Goal: Information Seeking & Learning: Find contact information

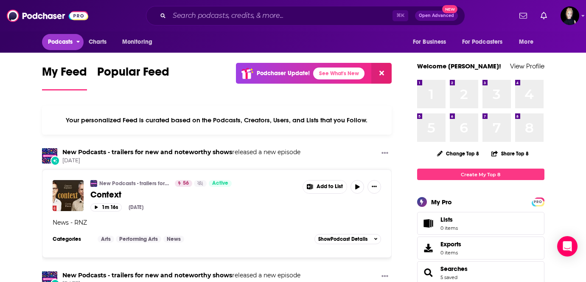
click at [48, 44] on span "Podcasts" at bounding box center [60, 42] width 25 height 12
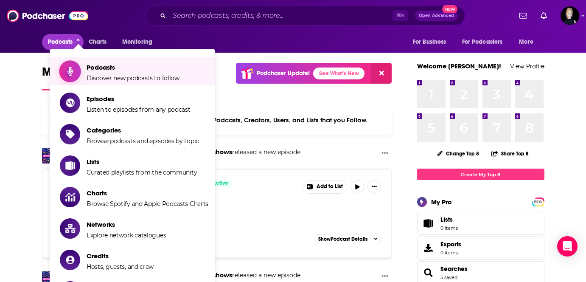
click at [68, 73] on icon "Show item sub-menu" at bounding box center [70, 71] width 6 height 10
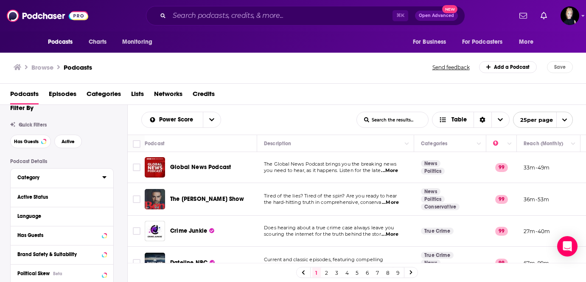
scroll to position [13, 0]
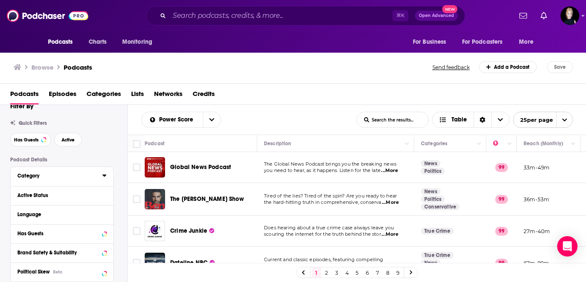
click at [102, 178] on icon at bounding box center [104, 175] width 4 height 7
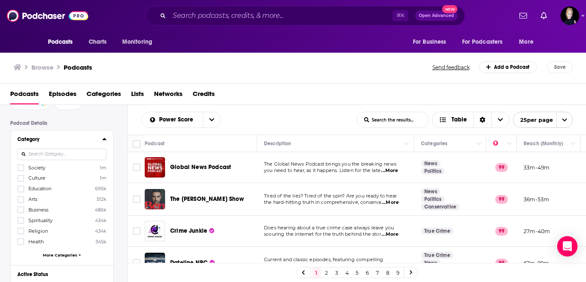
scroll to position [50, 0]
click at [48, 253] on span "More Categories" at bounding box center [60, 254] width 34 height 5
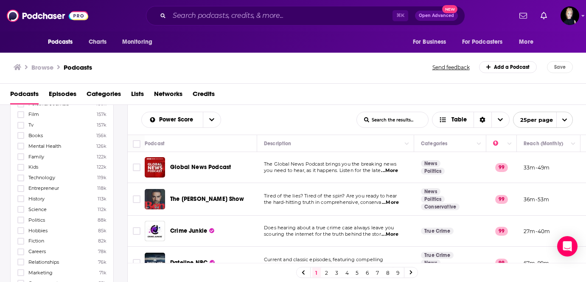
scroll to position [261, 0]
click at [20, 197] on icon at bounding box center [20, 199] width 5 height 4
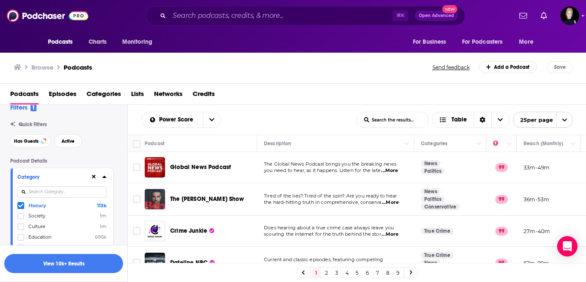
scroll to position [23, 0]
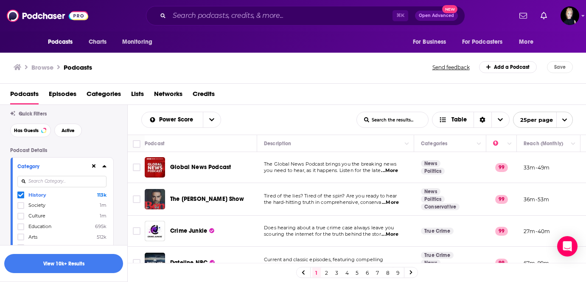
click at [104, 167] on icon at bounding box center [104, 166] width 4 height 2
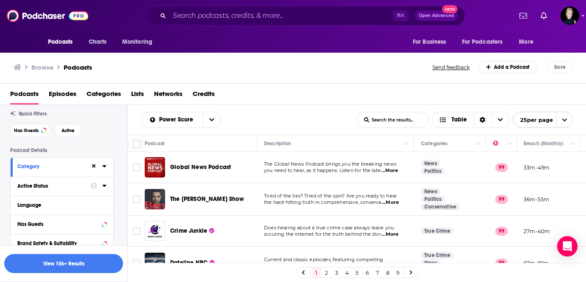
click at [47, 191] on button "Active Status" at bounding box center [53, 185] width 73 height 11
click at [45, 203] on span "All" at bounding box center [57, 201] width 79 height 11
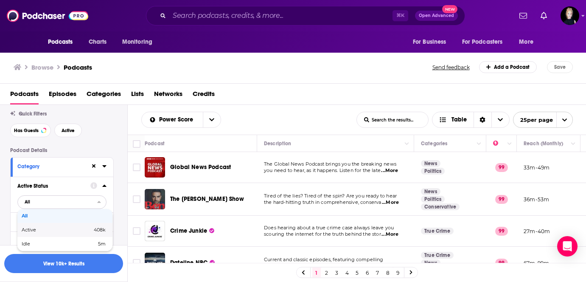
click at [39, 232] on span "Active" at bounding box center [43, 230] width 42 height 5
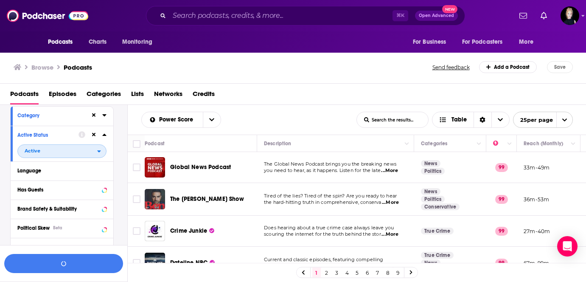
scroll to position [92, 0]
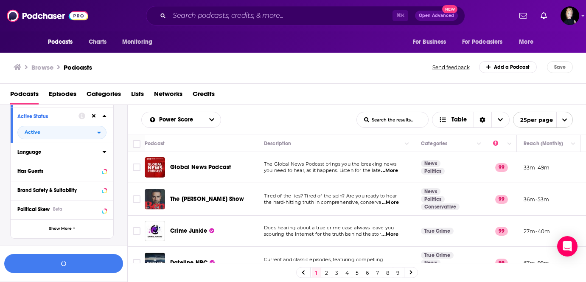
click at [101, 154] on button "Language" at bounding box center [59, 151] width 85 height 11
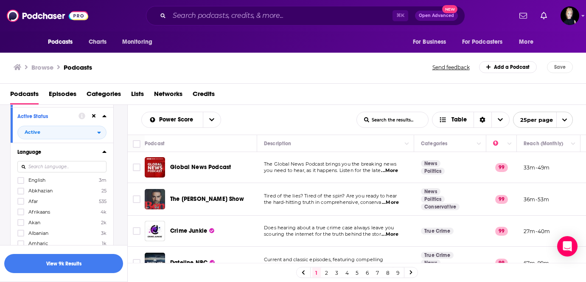
click at [62, 183] on label "English 3m" at bounding box center [61, 180] width 89 height 7
click at [21, 183] on input "multiSelectOption-en-0" at bounding box center [21, 183] width 0 height 0
click at [105, 153] on icon at bounding box center [104, 152] width 4 height 2
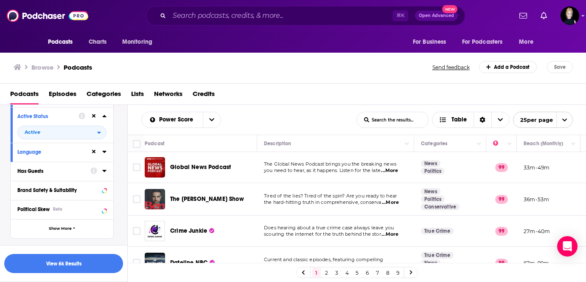
click at [90, 171] on icon at bounding box center [93, 170] width 7 height 7
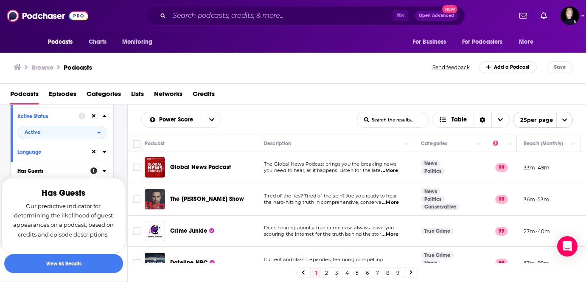
click at [102, 173] on icon at bounding box center [104, 170] width 4 height 7
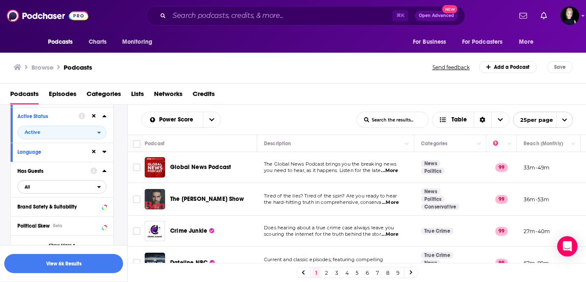
click at [63, 188] on span "All" at bounding box center [57, 186] width 79 height 11
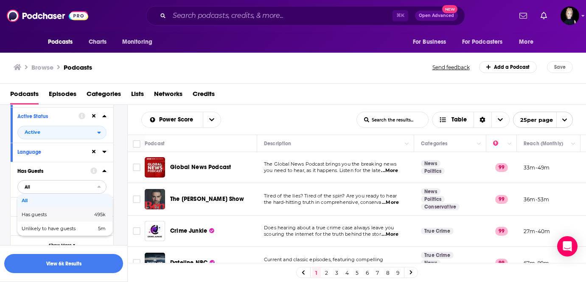
click at [51, 216] on span "Has guests" at bounding box center [46, 214] width 48 height 5
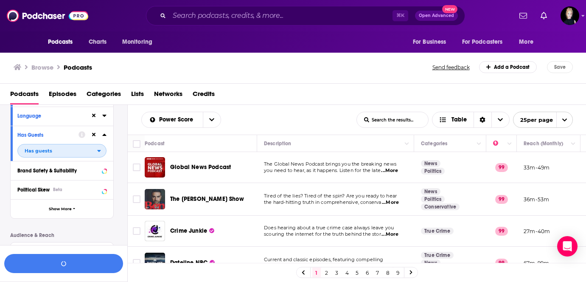
scroll to position [152, 0]
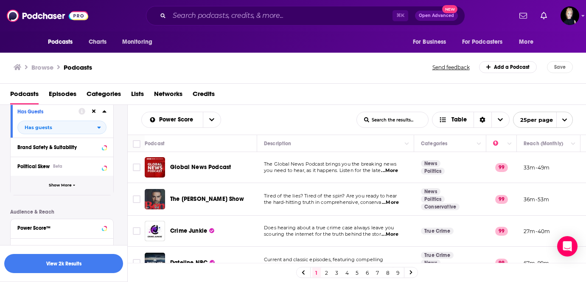
click at [70, 188] on span "Show More" at bounding box center [60, 185] width 23 height 5
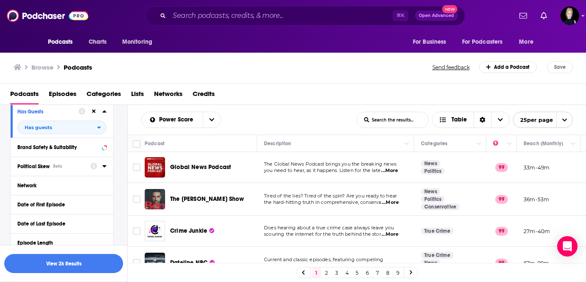
click at [104, 169] on icon at bounding box center [104, 166] width 4 height 7
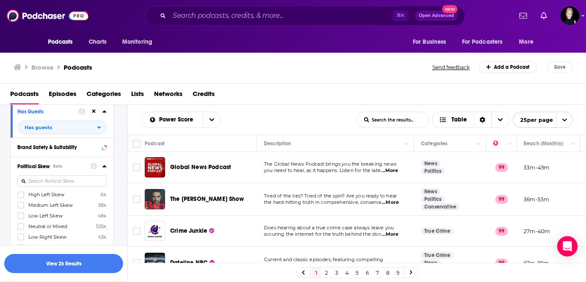
click at [69, 205] on span "Medium Left Skew" at bounding box center [50, 205] width 45 height 6
click at [21, 208] on input "multiSelectOption-Left-1" at bounding box center [21, 208] width 0 height 0
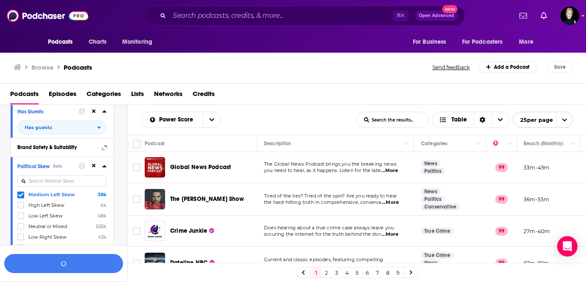
click at [63, 206] on span "High Left Skew" at bounding box center [46, 205] width 36 height 6
click at [21, 208] on input "multiSelectOption-Strong_Left-1" at bounding box center [21, 208] width 0 height 0
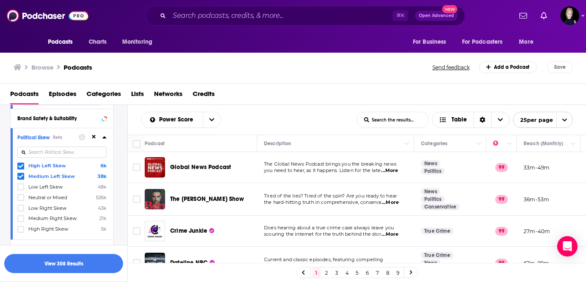
scroll to position [203, 0]
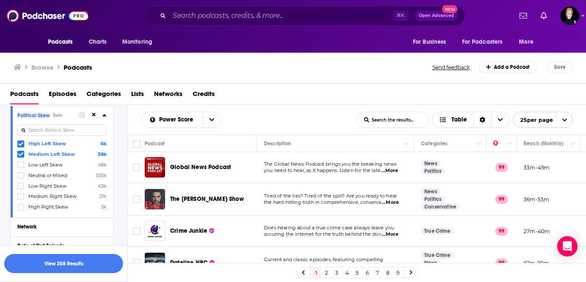
click at [104, 116] on icon at bounding box center [104, 115] width 4 height 2
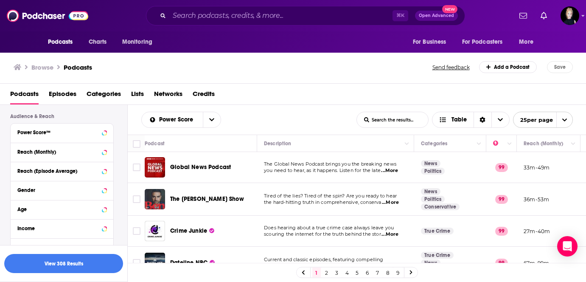
scroll to position [444, 0]
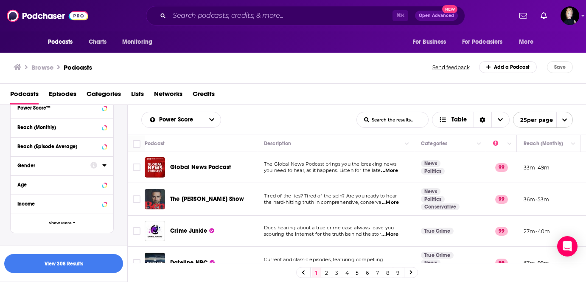
click at [105, 166] on icon at bounding box center [104, 165] width 4 height 2
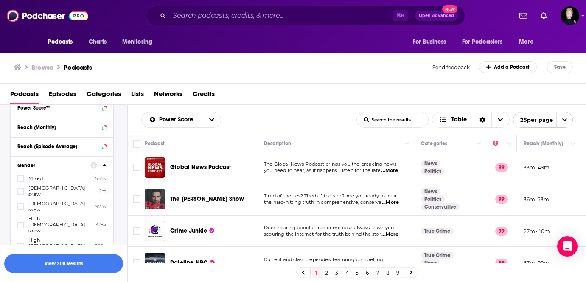
click at [73, 237] on label "High female skew 209k" at bounding box center [61, 246] width 89 height 18
click at [21, 249] on input "multiSelectOption-highfemale-4" at bounding box center [21, 249] width 0 height 0
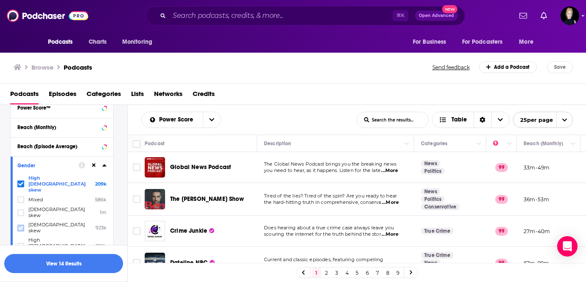
click at [20, 225] on icon at bounding box center [20, 227] width 5 height 5
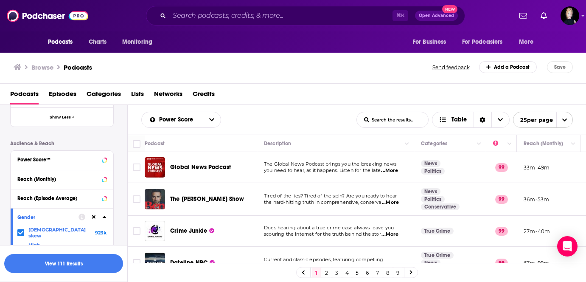
scroll to position [388, 0]
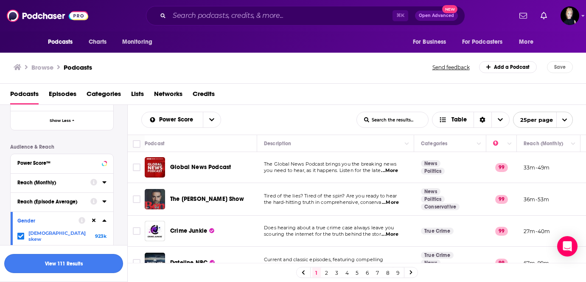
click at [52, 264] on button "View 111 Results" at bounding box center [63, 263] width 119 height 19
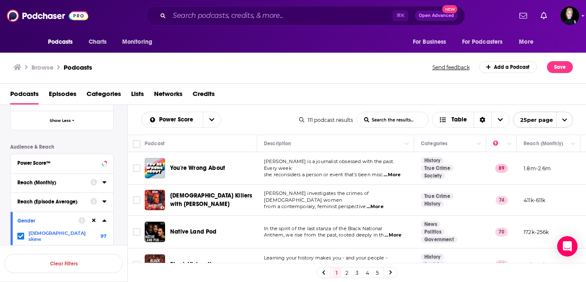
click at [394, 172] on span "...More" at bounding box center [392, 175] width 17 height 7
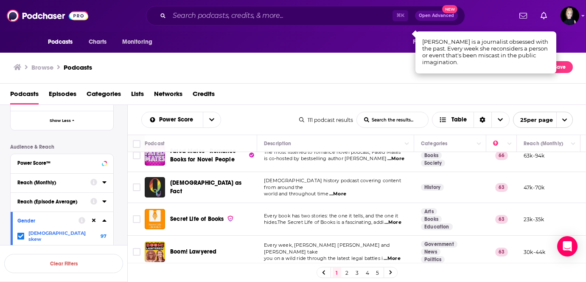
scroll to position [139, 0]
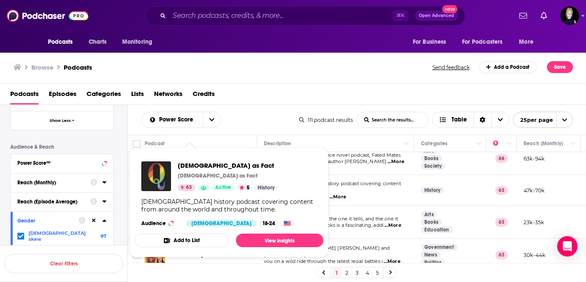
click at [193, 191] on link "63" at bounding box center [186, 187] width 17 height 7
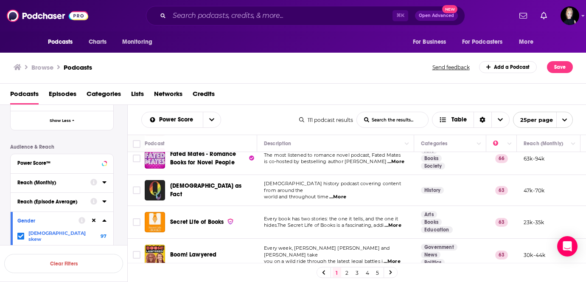
scroll to position [172, 0]
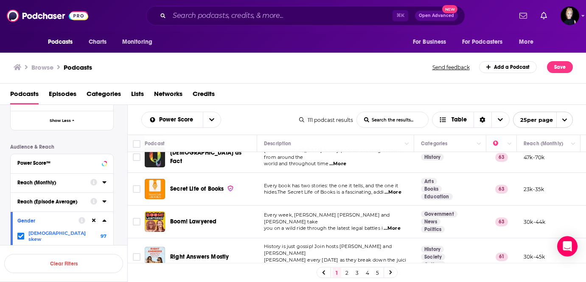
click at [394, 191] on span "...More" at bounding box center [393, 192] width 17 height 7
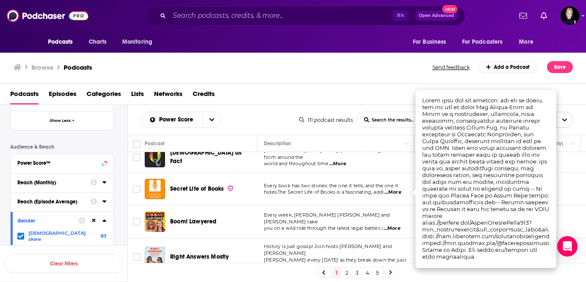
click at [326, 90] on div "Podcasts Episodes Categories Lists Networks Credits" at bounding box center [295, 95] width 570 height 17
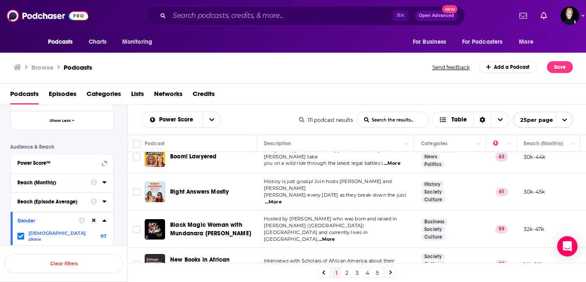
scroll to position [256, 0]
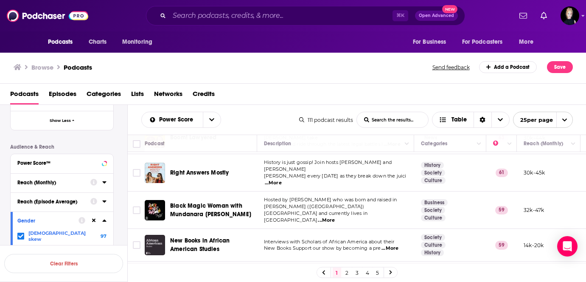
click at [282, 180] on span "...More" at bounding box center [273, 183] width 17 height 7
click at [355, 177] on td "History is just gossip! Join hosts Tess Bellomo and Claire Donald every Monday …" at bounding box center [335, 172] width 157 height 37
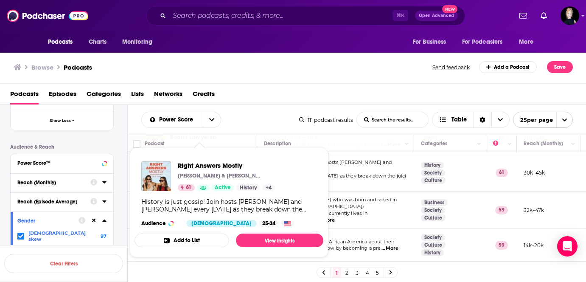
click at [218, 169] on div "Right Answers Mostly Claire Donald & Tess Bellomo 61 Active History + 4" at bounding box center [226, 176] width 97 height 30
click at [217, 169] on span "Right Answers Mostly" at bounding box center [226, 165] width 97 height 8
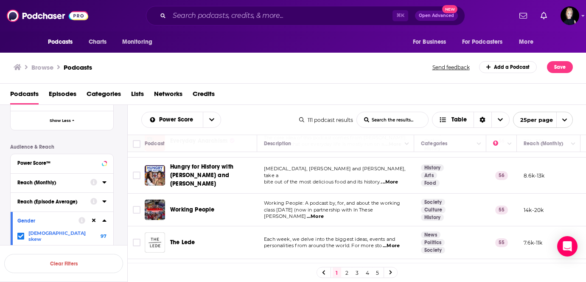
scroll to position [434, 0]
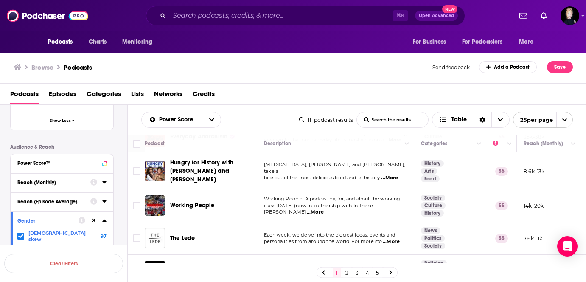
click at [324, 209] on span "...More" at bounding box center [315, 212] width 17 height 7
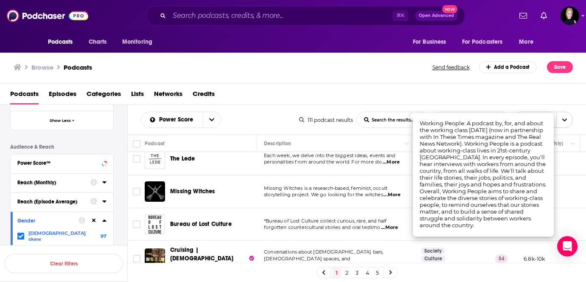
scroll to position [515, 0]
click at [390, 223] on span "...More" at bounding box center [389, 226] width 17 height 7
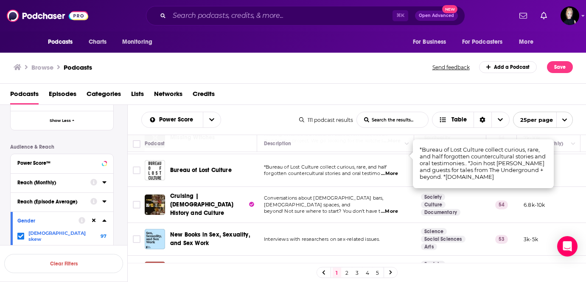
scroll to position [571, 0]
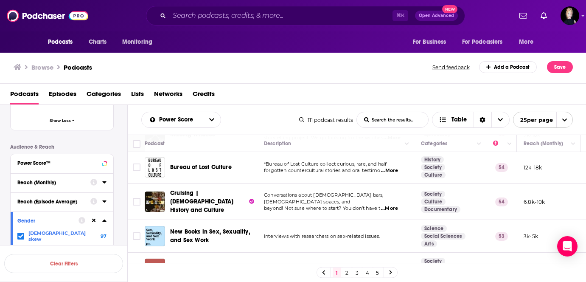
click at [393, 205] on span "...More" at bounding box center [389, 208] width 17 height 7
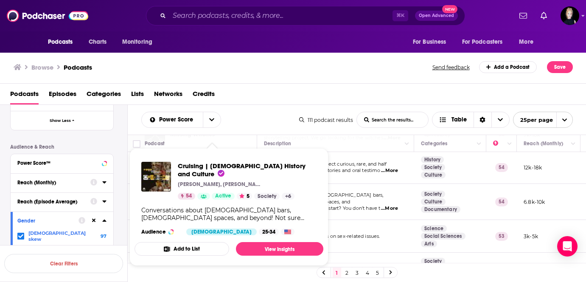
click at [200, 183] on div "Cruising | Queer History and Culture Sarah Gabrielli, Rachel Karp, and Jennifer…" at bounding box center [247, 181] width 139 height 38
click at [198, 166] on span "Cruising | Queer History and Culture" at bounding box center [242, 170] width 128 height 16
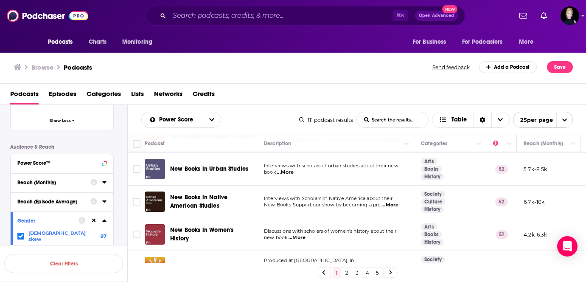
scroll to position [704, 0]
click at [345, 273] on link "2" at bounding box center [347, 272] width 8 height 10
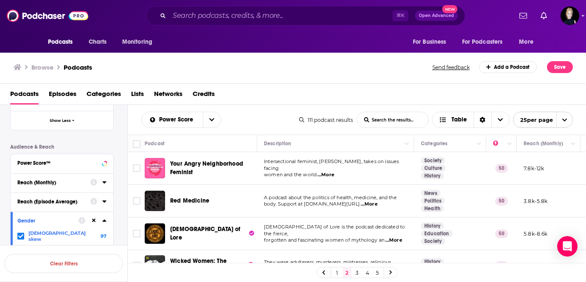
click at [324, 172] on span "...More" at bounding box center [326, 175] width 17 height 7
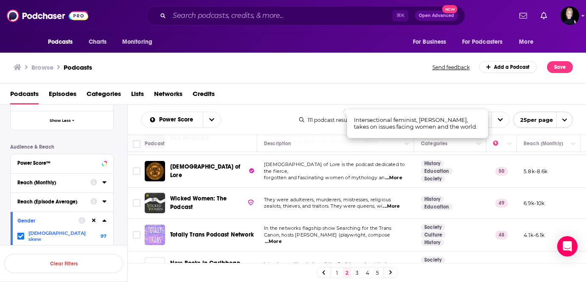
scroll to position [63, 0]
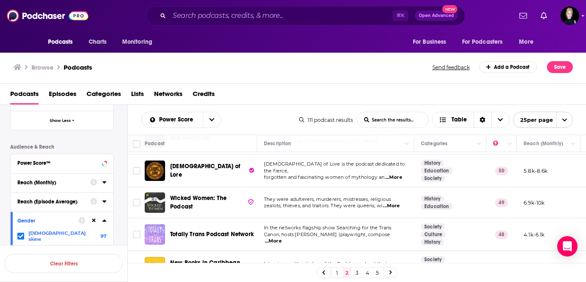
click at [392, 174] on span "...More" at bounding box center [394, 177] width 17 height 7
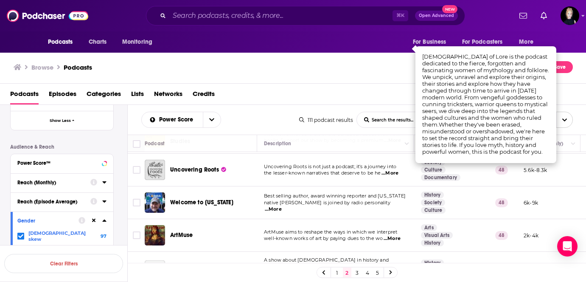
scroll to position [194, 0]
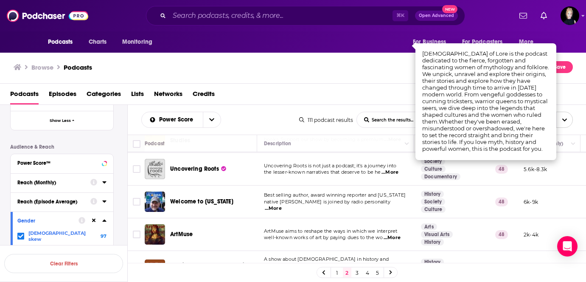
click at [396, 171] on span "...More" at bounding box center [390, 172] width 17 height 7
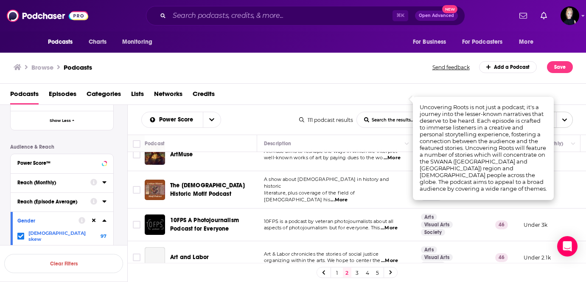
scroll to position [275, 0]
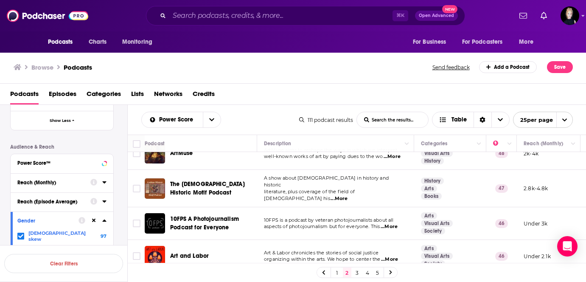
click at [348, 195] on span "...More" at bounding box center [339, 198] width 17 height 7
drag, startPoint x: 420, startPoint y: 189, endPoint x: 443, endPoint y: 188, distance: 22.9
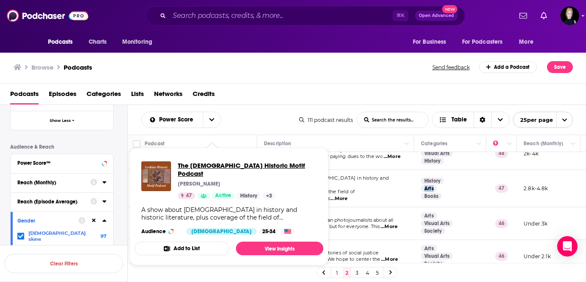
click at [208, 166] on span "The Lesbian Historic Motif Podcast" at bounding box center [247, 169] width 139 height 16
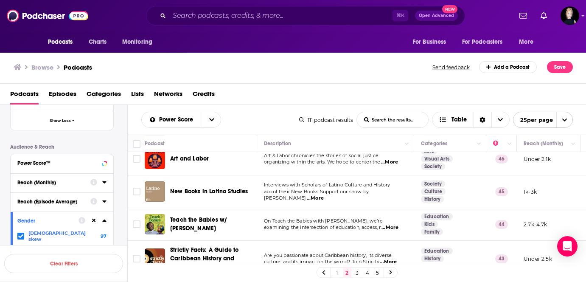
scroll to position [388, 0]
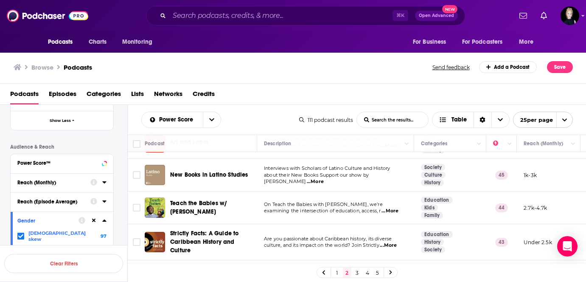
click at [391, 208] on span "...More" at bounding box center [390, 211] width 17 height 7
click at [381, 209] on span "examining the intersection of education, access, r" at bounding box center [322, 211] width 117 height 6
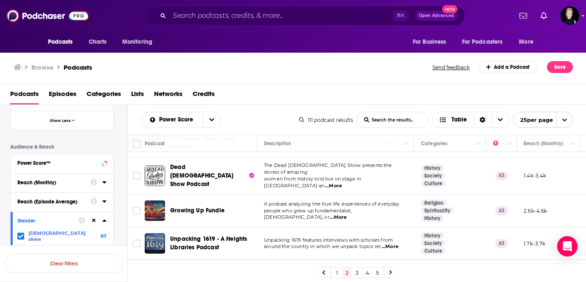
scroll to position [490, 0]
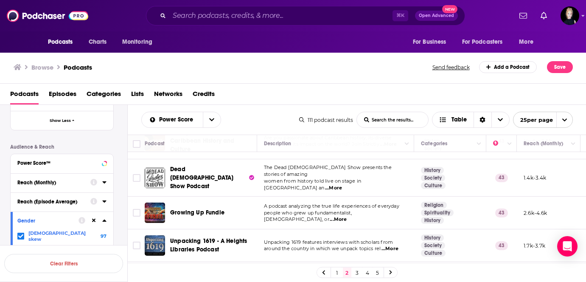
click at [222, 168] on div "Podcasts Charts Monitoring ⌘ K Open Advanced New For Business For Podcasters Mo…" at bounding box center [293, 141] width 586 height 282
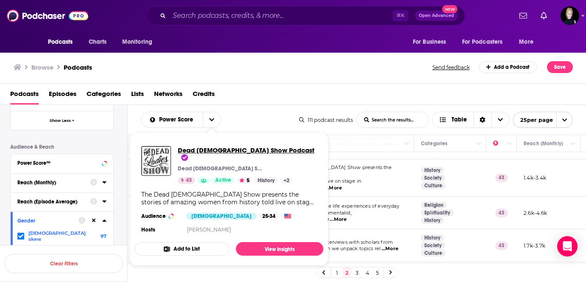
click at [230, 150] on span "Dead Ladies Show Podcast" at bounding box center [246, 154] width 137 height 16
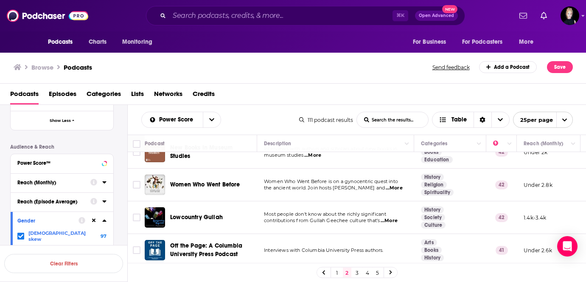
scroll to position [620, 0]
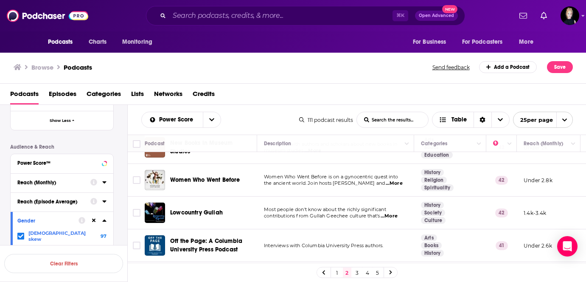
click at [397, 180] on span "...More" at bounding box center [394, 183] width 17 height 7
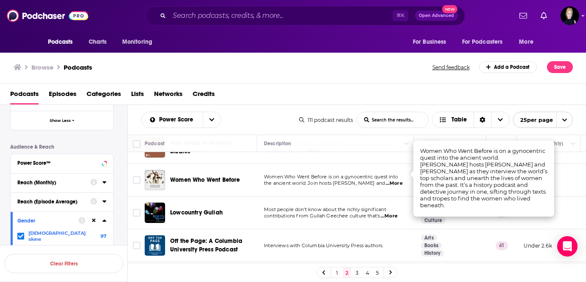
click at [187, 171] on div "Podcasts Charts Monitoring ⌘ K Open Advanced New For Business For Podcasters Mo…" at bounding box center [293, 141] width 586 height 282
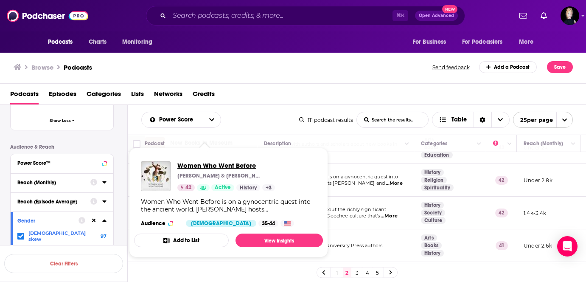
click at [188, 165] on span "Women Who Went Before" at bounding box center [226, 165] width 98 height 8
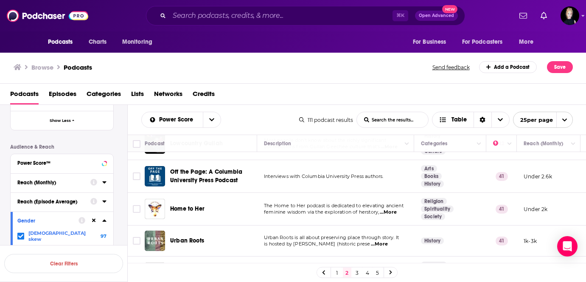
scroll to position [706, 0]
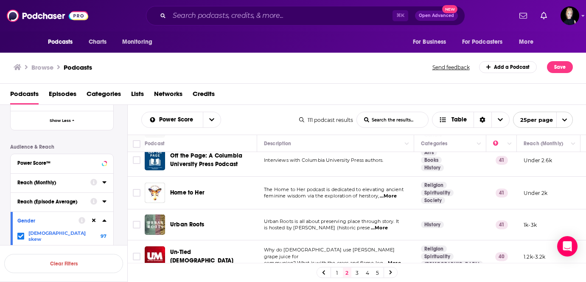
click at [357, 270] on link "3" at bounding box center [357, 272] width 8 height 10
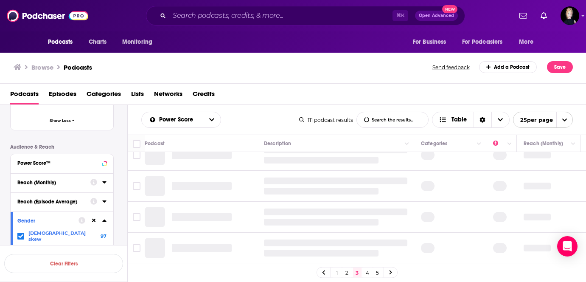
scroll to position [645, 0]
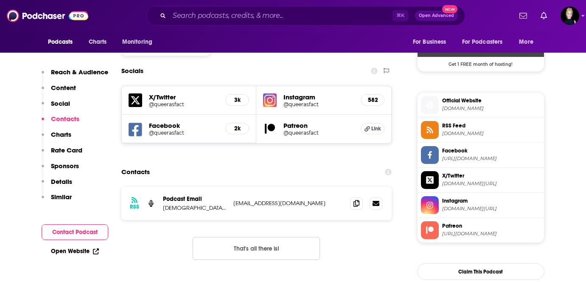
scroll to position [711, 0]
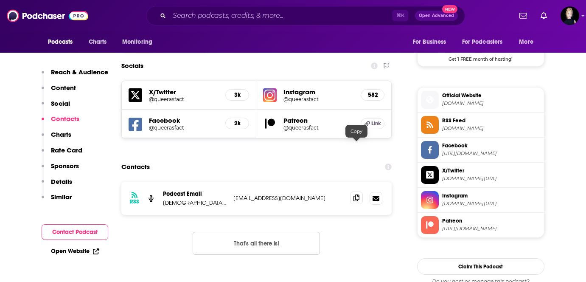
click at [358, 194] on icon at bounding box center [357, 197] width 6 height 7
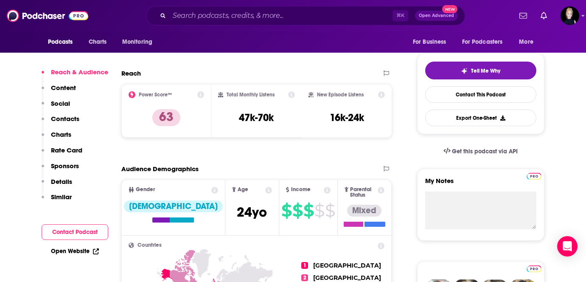
scroll to position [0, 0]
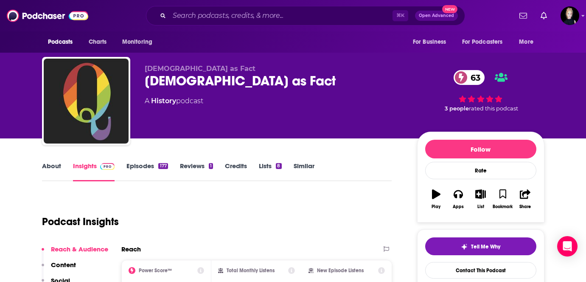
click at [45, 171] on link "About" at bounding box center [51, 172] width 19 height 20
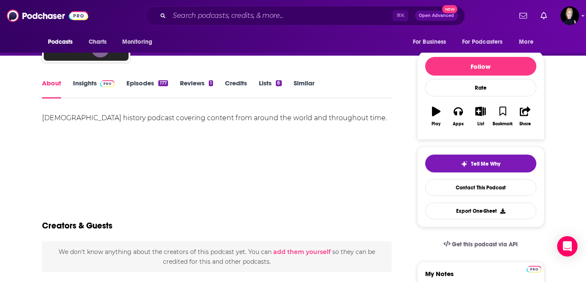
scroll to position [112, 0]
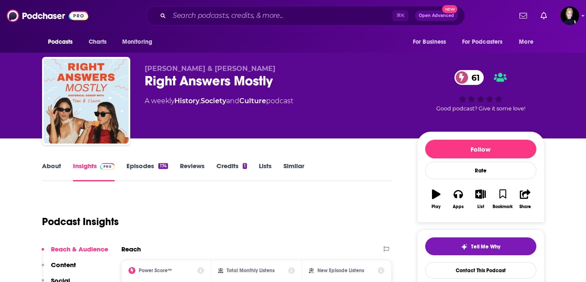
click at [148, 171] on link "Episodes 174" at bounding box center [147, 172] width 41 height 20
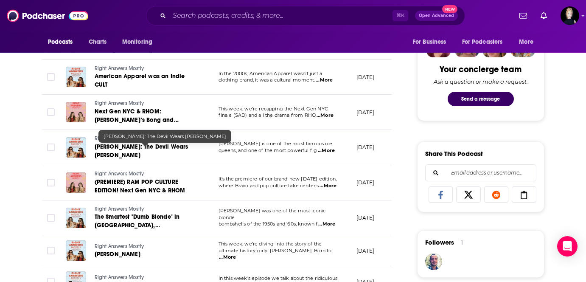
scroll to position [427, 0]
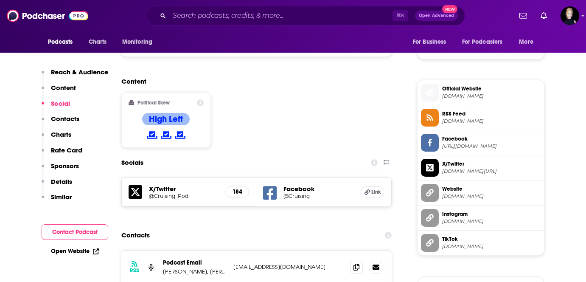
scroll to position [700, 0]
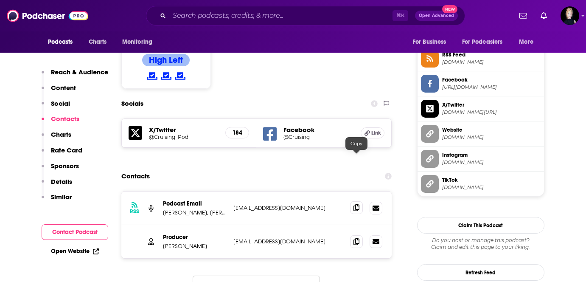
click at [355, 204] on icon at bounding box center [357, 207] width 6 height 7
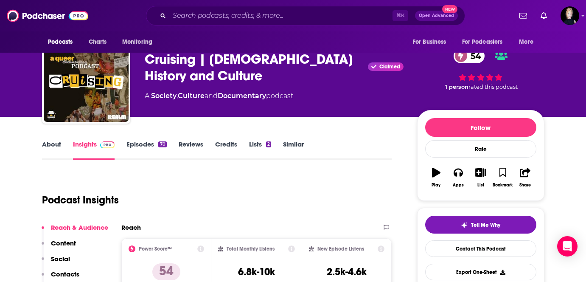
scroll to position [0, 0]
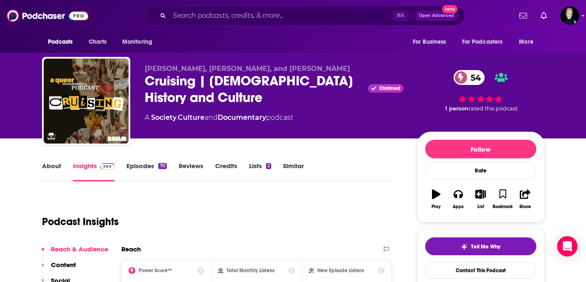
click at [135, 165] on link "Episodes 70" at bounding box center [147, 172] width 40 height 20
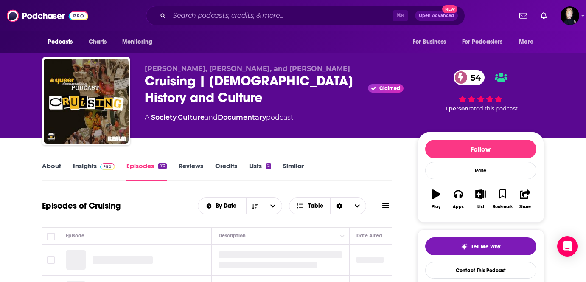
click at [88, 164] on link "Insights" at bounding box center [94, 172] width 42 height 20
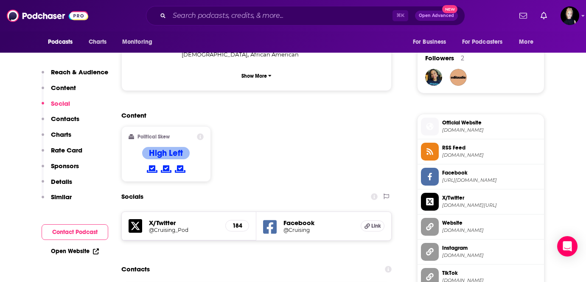
scroll to position [634, 0]
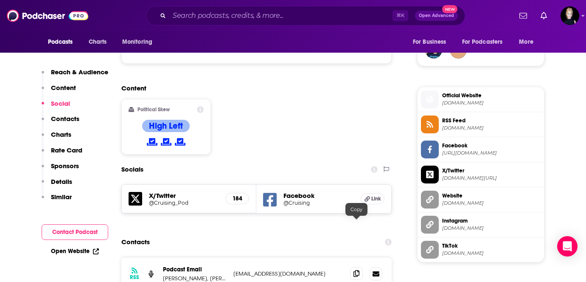
click at [355, 270] on icon at bounding box center [357, 273] width 6 height 7
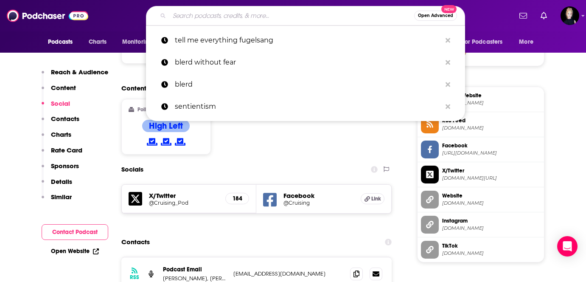
click at [198, 16] on input "Search podcasts, credits, & more..." at bounding box center [291, 16] width 245 height 14
paste input "You're Dead To Me"
type input "You're Dead To Me"
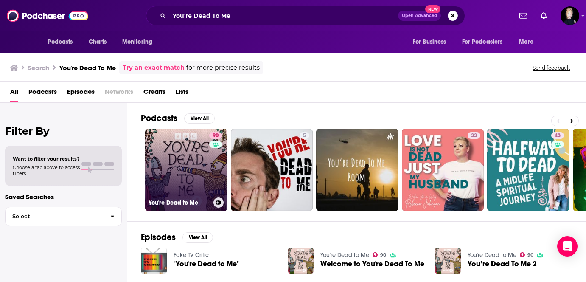
click at [195, 169] on link "90 You're Dead to Me" at bounding box center [186, 170] width 82 height 82
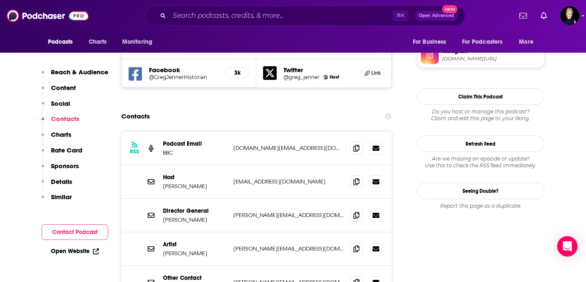
scroll to position [787, 0]
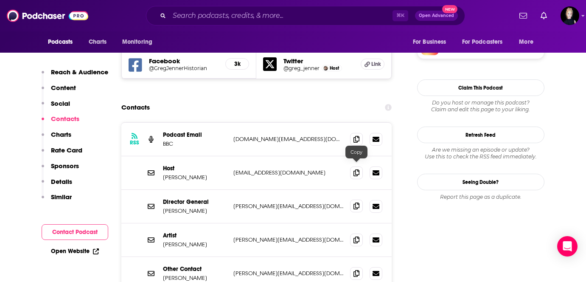
click at [356, 203] on icon at bounding box center [357, 206] width 6 height 7
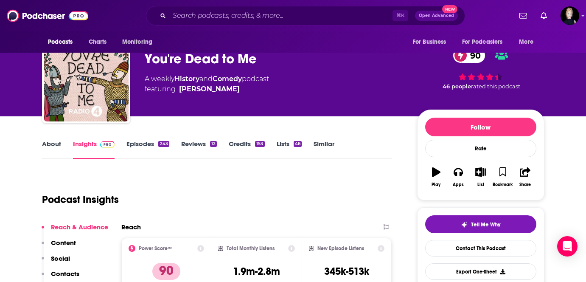
scroll to position [0, 0]
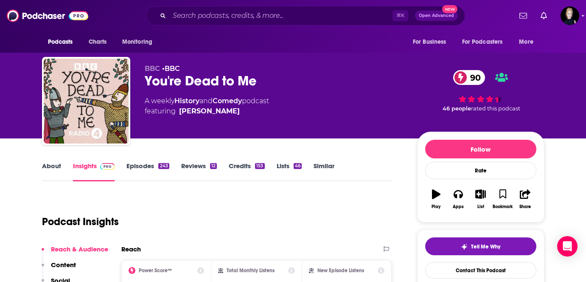
click at [144, 169] on link "Episodes 243" at bounding box center [148, 172] width 42 height 20
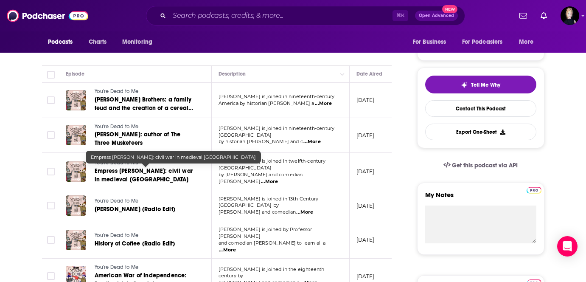
scroll to position [167, 0]
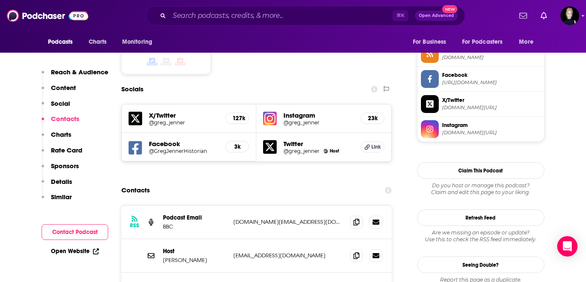
scroll to position [706, 0]
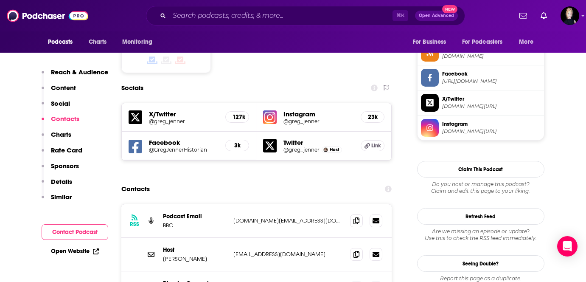
click at [374, 113] on h5 "23k" at bounding box center [372, 116] width 9 height 7
click at [369, 113] on h5 "23k" at bounding box center [372, 116] width 9 height 7
click at [263, 110] on img at bounding box center [270, 117] width 14 height 14
click at [158, 110] on h5 "X/Twitter" at bounding box center [184, 114] width 70 height 8
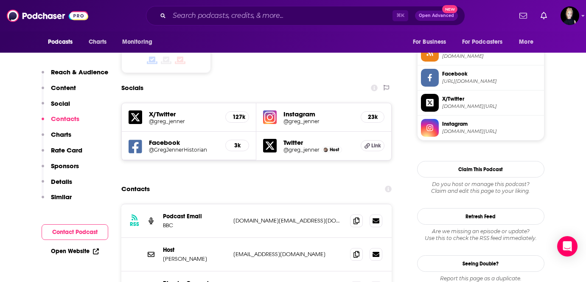
click at [158, 118] on h5 "@greg_jenner" at bounding box center [184, 121] width 70 height 6
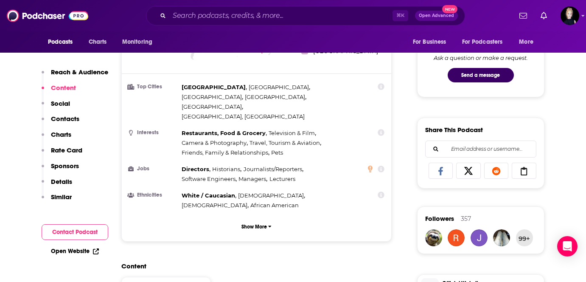
scroll to position [0, 0]
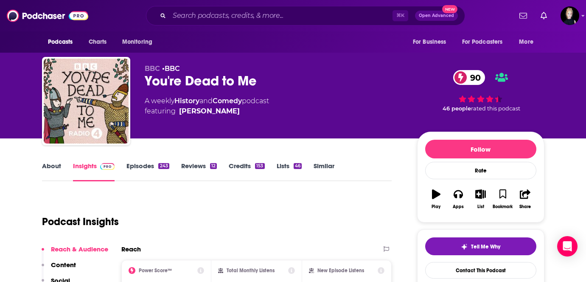
click at [134, 165] on link "Episodes 243" at bounding box center [148, 172] width 42 height 20
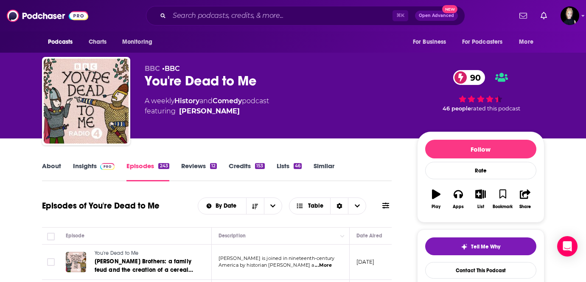
click at [100, 168] on img at bounding box center [107, 166] width 15 height 7
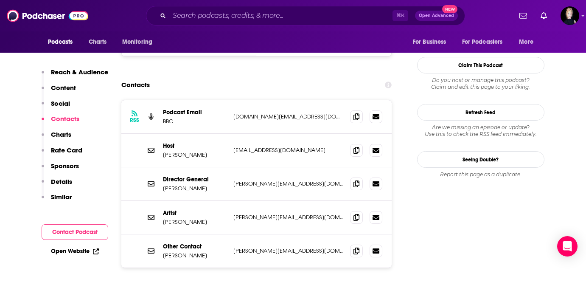
scroll to position [814, 0]
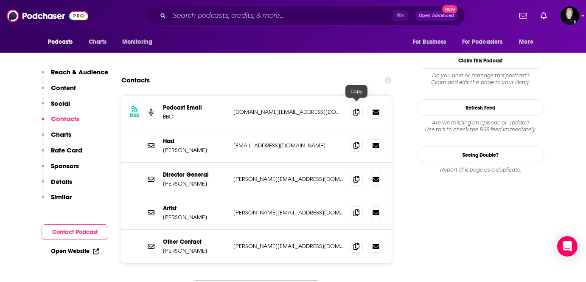
click at [356, 142] on icon at bounding box center [357, 145] width 6 height 7
click at [355, 239] on span at bounding box center [356, 245] width 13 height 13
click at [358, 172] on span at bounding box center [356, 178] width 13 height 13
click at [260, 19] on input "Search podcasts, credits, & more..." at bounding box center [280, 16] width 223 height 14
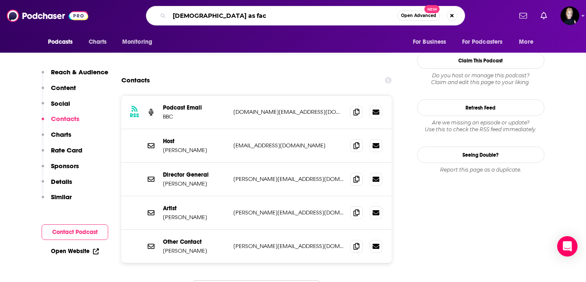
type input "queer as fact"
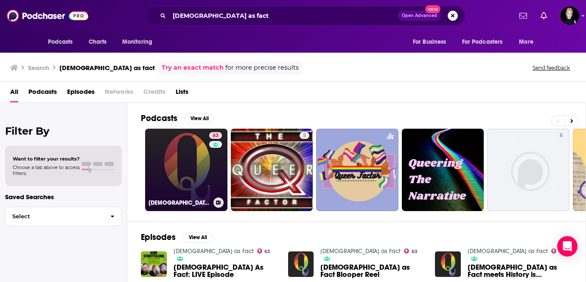
click at [188, 150] on link "63 Queer as Fact" at bounding box center [186, 170] width 82 height 82
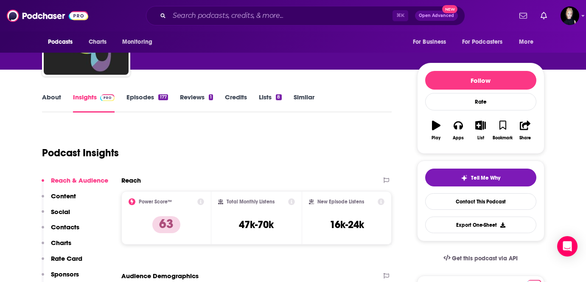
scroll to position [52, 0]
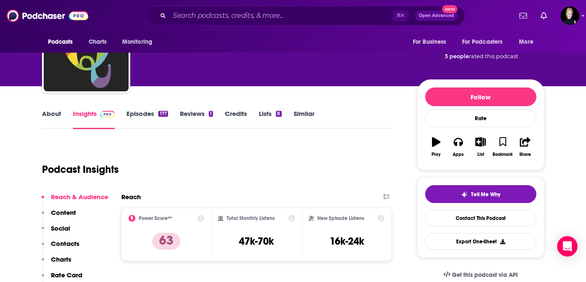
click at [434, 146] on icon "button" at bounding box center [436, 141] width 8 height 9
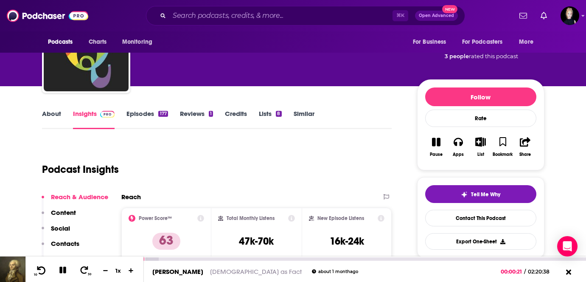
click at [42, 269] on icon at bounding box center [41, 270] width 11 height 8
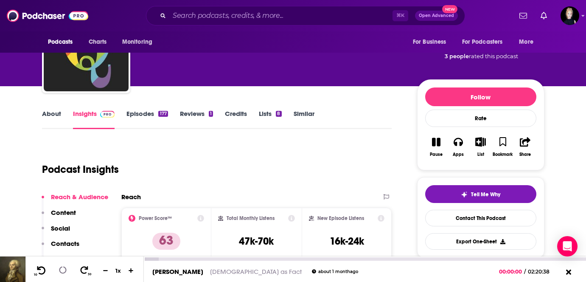
click at [42, 269] on icon at bounding box center [41, 270] width 11 height 8
click at [53, 112] on link "About" at bounding box center [51, 120] width 19 height 20
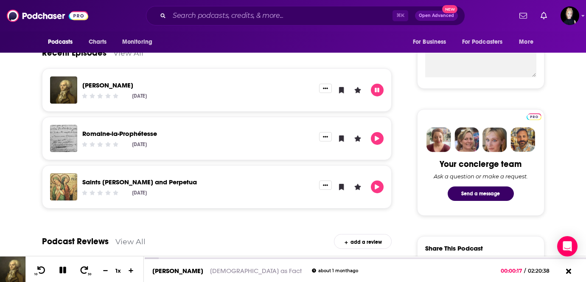
scroll to position [352, 0]
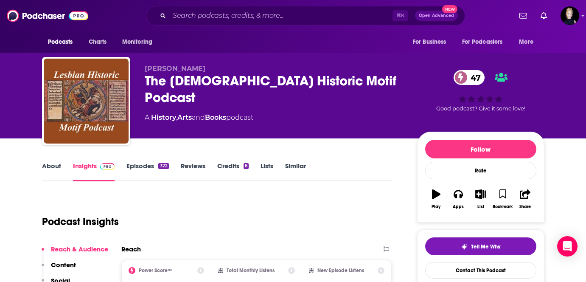
click at [144, 168] on link "Episodes 322" at bounding box center [148, 172] width 42 height 20
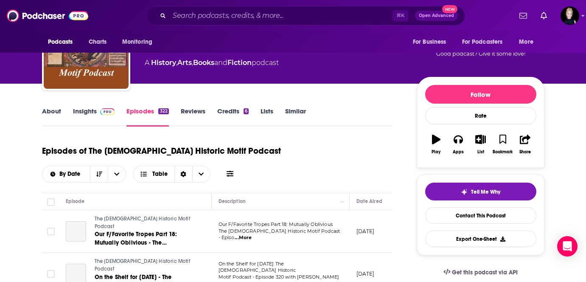
scroll to position [80, 0]
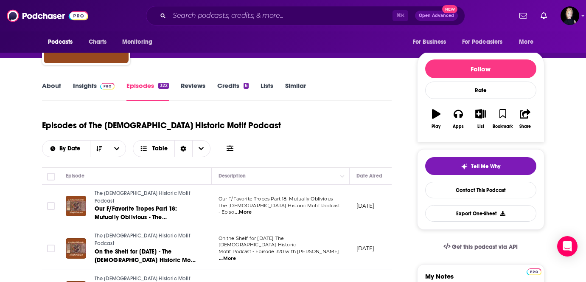
click at [252, 209] on span "...More" at bounding box center [243, 212] width 17 height 7
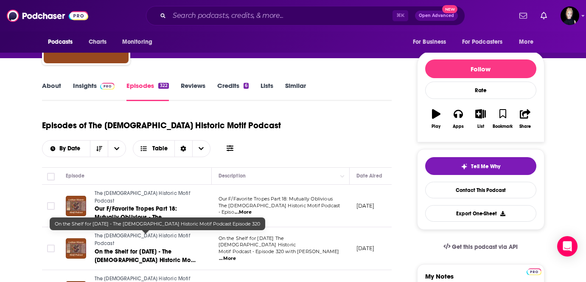
click at [177, 248] on span "On the Shelf for [DATE] - The [DEMOGRAPHIC_DATA] Historic Motif Podcast Episode…" at bounding box center [146, 260] width 102 height 24
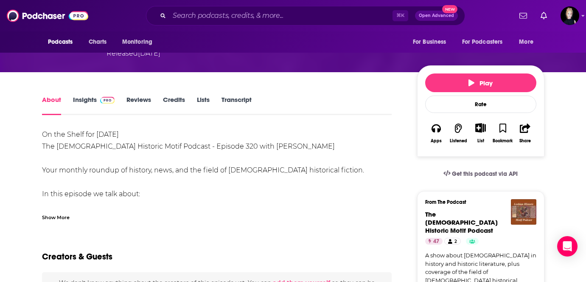
scroll to position [108, 0]
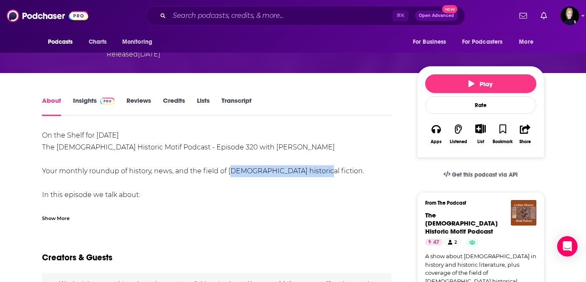
drag, startPoint x: 229, startPoint y: 155, endPoint x: 310, endPoint y: 158, distance: 81.6
copy div "[DEMOGRAPHIC_DATA] historical fiction"
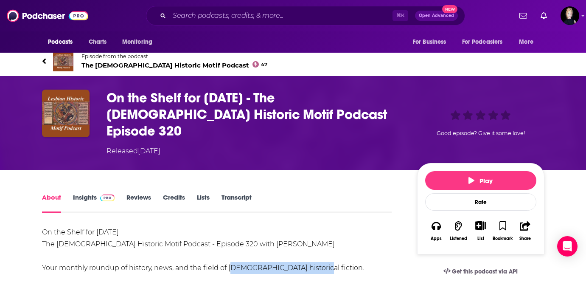
scroll to position [0, 0]
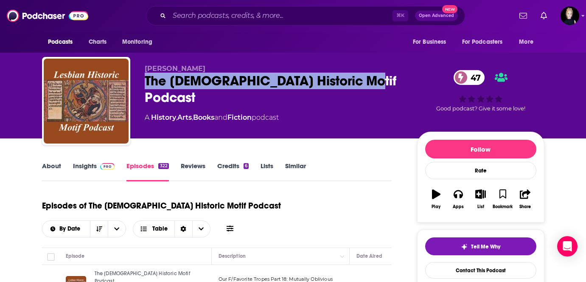
drag, startPoint x: 145, startPoint y: 82, endPoint x: 365, endPoint y: 76, distance: 220.0
click at [365, 76] on div "The [DEMOGRAPHIC_DATA] Historic Motif Podcast 47" at bounding box center [274, 89] width 259 height 33
copy h2 "The [DEMOGRAPHIC_DATA] Historic Motif Podcast"
click at [91, 163] on link "Insights" at bounding box center [94, 172] width 42 height 20
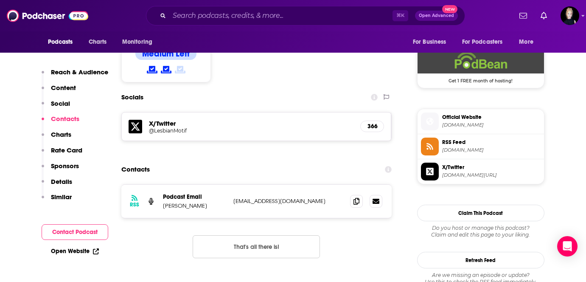
scroll to position [691, 0]
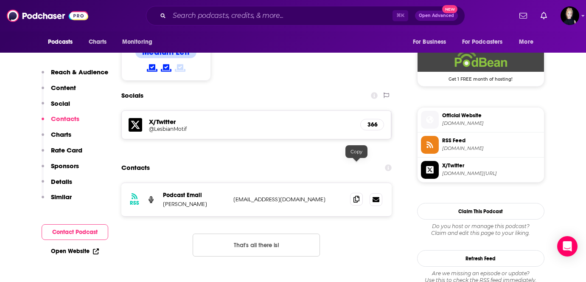
click at [359, 196] on icon at bounding box center [357, 199] width 6 height 7
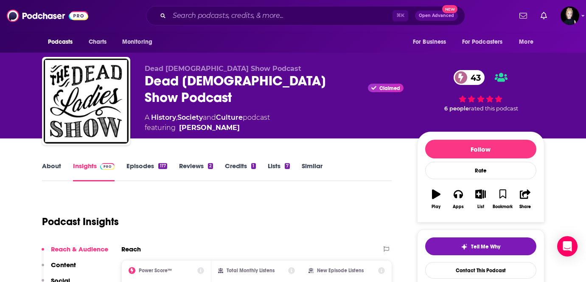
click at [307, 164] on link "Similar" at bounding box center [312, 172] width 21 height 20
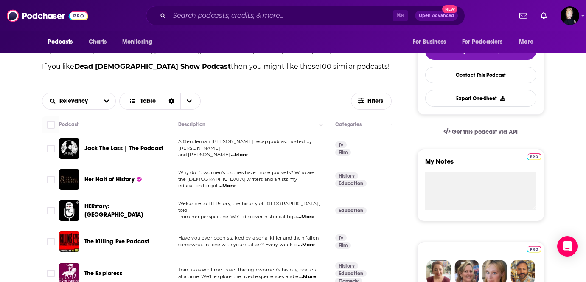
scroll to position [197, 0]
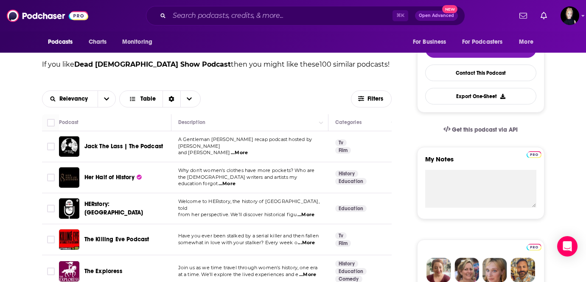
click at [236, 180] on span "...More" at bounding box center [227, 183] width 17 height 7
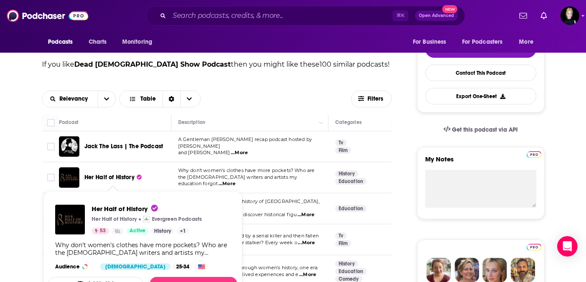
click at [110, 177] on span "Her Half of History" at bounding box center [109, 177] width 50 height 7
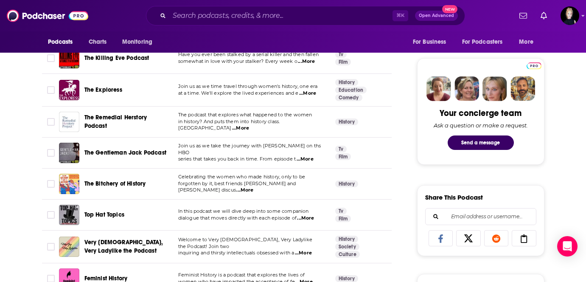
scroll to position [381, 0]
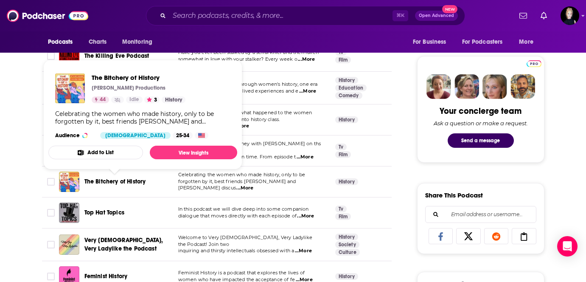
click at [123, 180] on span "The Bitchery of History" at bounding box center [115, 181] width 62 height 7
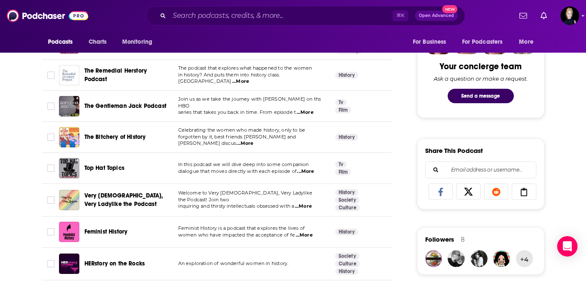
scroll to position [431, 0]
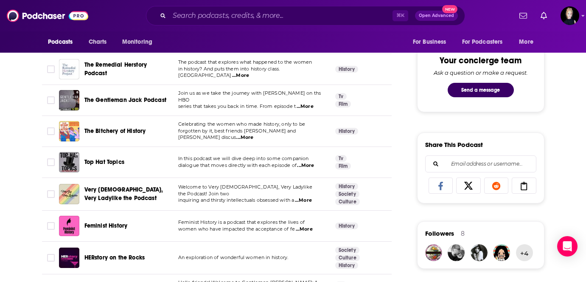
click at [307, 197] on span "...More" at bounding box center [303, 200] width 17 height 7
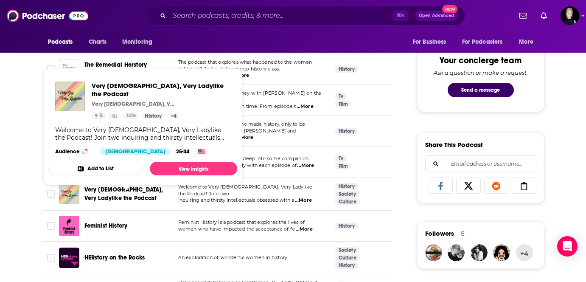
click at [145, 190] on span "Very Gay, Very Ladylike the Podcast" at bounding box center [123, 194] width 79 height 16
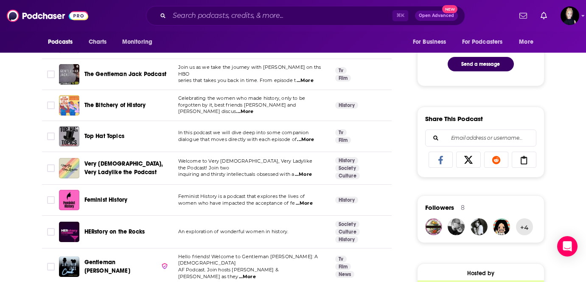
scroll to position [463, 0]
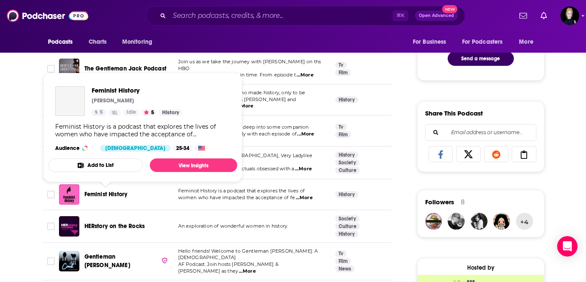
click at [119, 193] on span "Feminist History" at bounding box center [105, 194] width 43 height 7
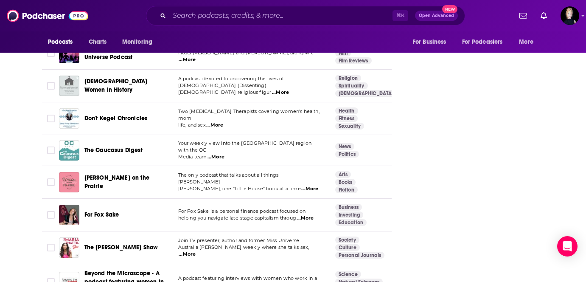
scroll to position [1668, 0]
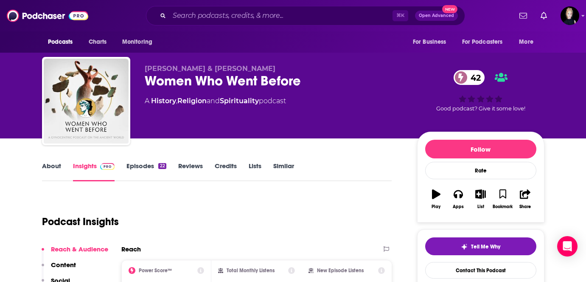
click at [149, 168] on link "Episodes 22" at bounding box center [146, 172] width 39 height 20
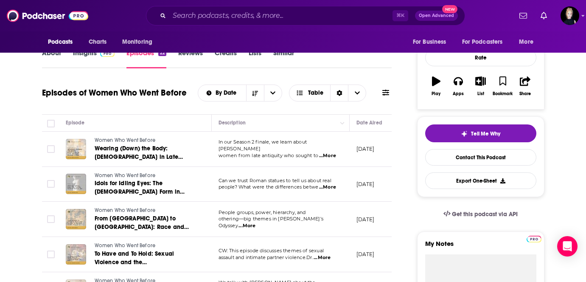
click at [331, 152] on span "...More" at bounding box center [327, 155] width 17 height 7
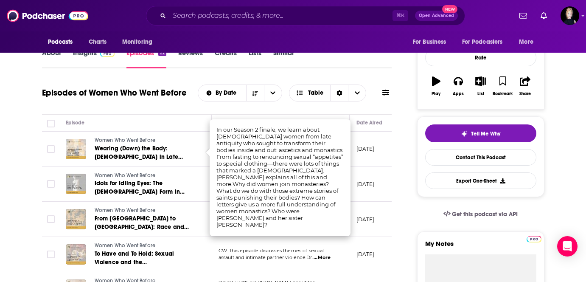
click at [79, 87] on div "Episodes of Women Who Went Before By Date Table" at bounding box center [217, 93] width 350 height 22
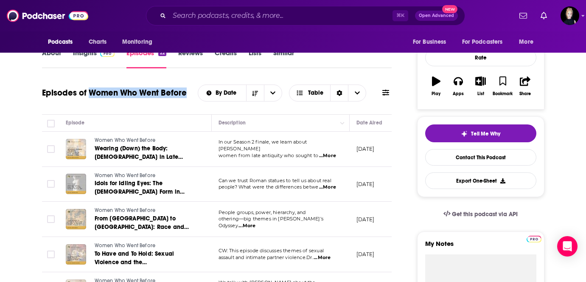
drag, startPoint x: 88, startPoint y: 93, endPoint x: 186, endPoint y: 93, distance: 97.2
click at [186, 93] on h1 "Episodes of Women Who Went Before" at bounding box center [114, 92] width 145 height 11
copy h1 "Women Who Went Before"
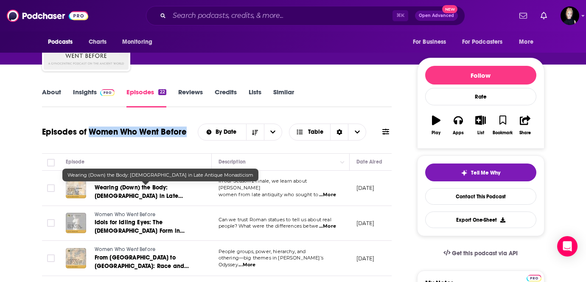
scroll to position [42, 0]
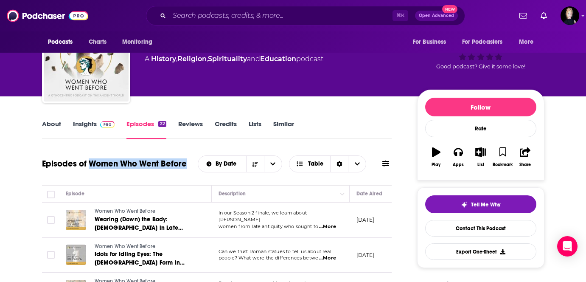
click at [93, 126] on link "Insights" at bounding box center [94, 130] width 42 height 20
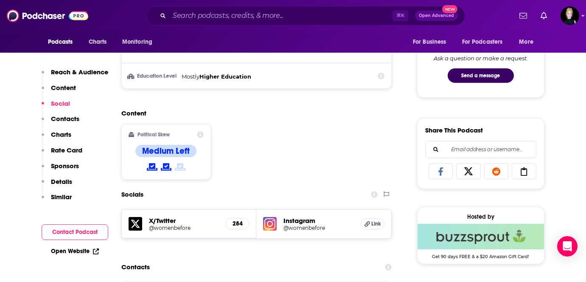
scroll to position [443, 0]
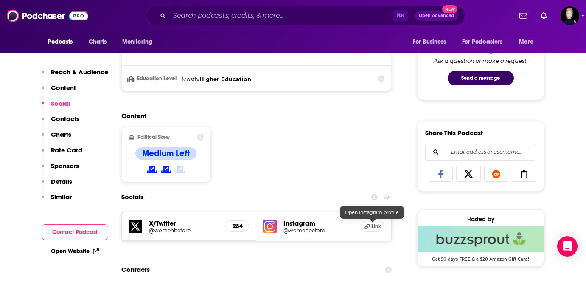
click at [365, 228] on icon at bounding box center [368, 227] width 6 height 6
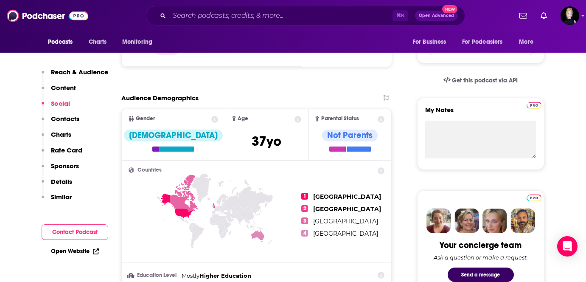
scroll to position [0, 0]
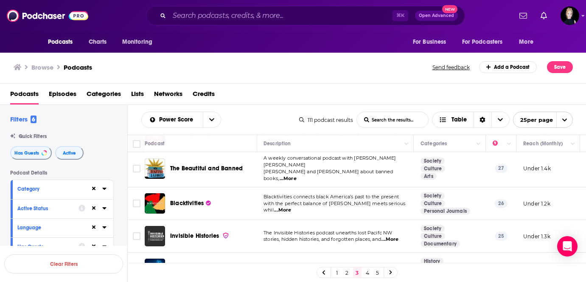
scroll to position [702, 0]
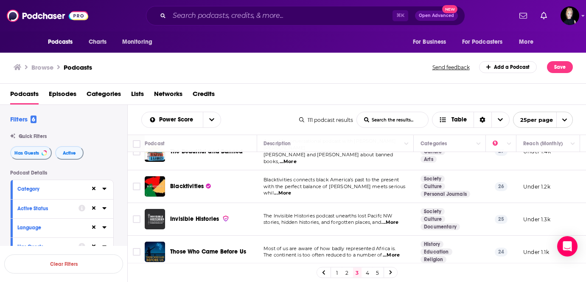
click at [368, 275] on link "4" at bounding box center [367, 272] width 8 height 10
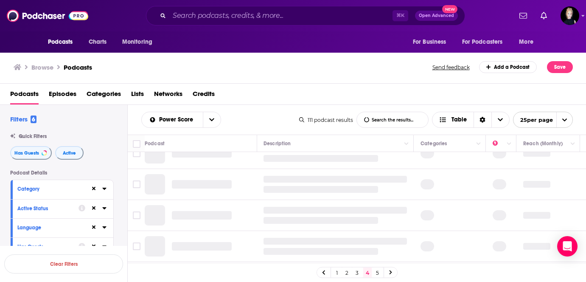
scroll to position [0, 0]
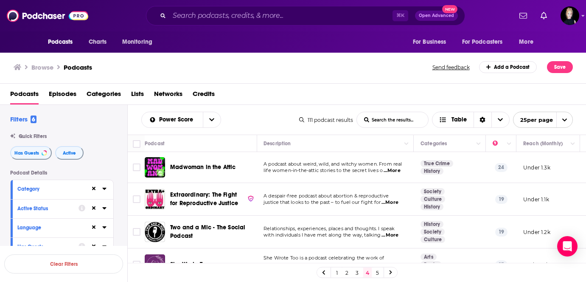
click at [393, 169] on span "...More" at bounding box center [392, 170] width 17 height 7
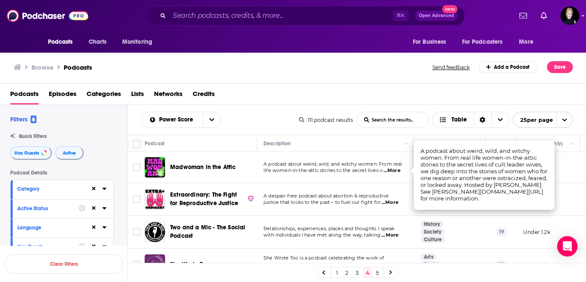
click at [354, 175] on td "A podcast about weird, wild, and witchy women. From real life women-in-the-atti…" at bounding box center [335, 167] width 157 height 31
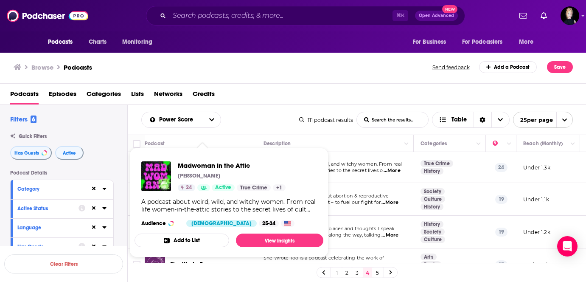
click at [188, 166] on span "Madwoman in the Attic" at bounding box center [232, 165] width 108 height 8
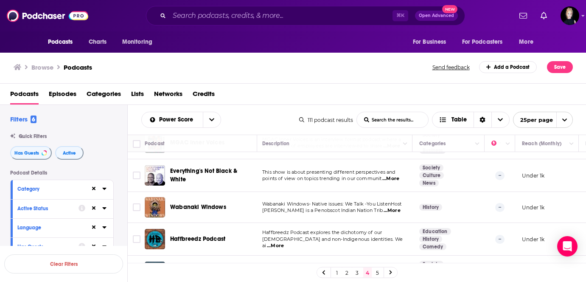
scroll to position [695, 2]
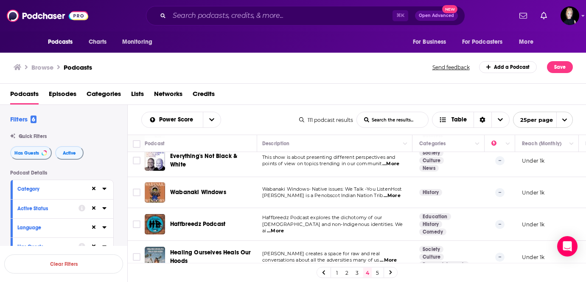
click at [379, 274] on link "5" at bounding box center [378, 272] width 8 height 10
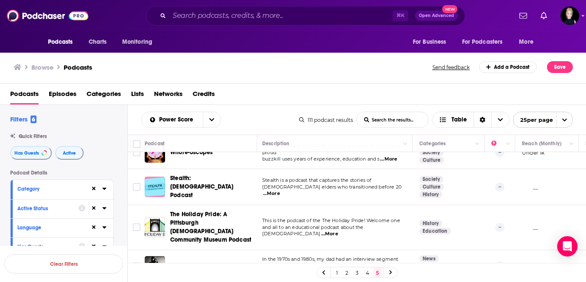
scroll to position [251, 2]
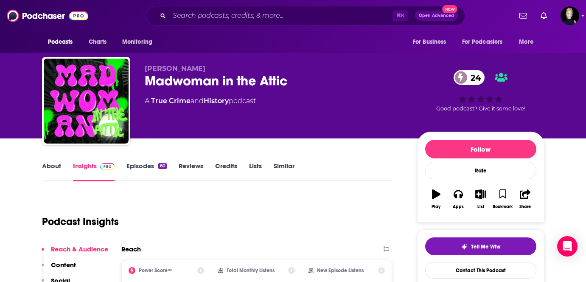
click at [140, 171] on link "Episodes 60" at bounding box center [147, 172] width 40 height 20
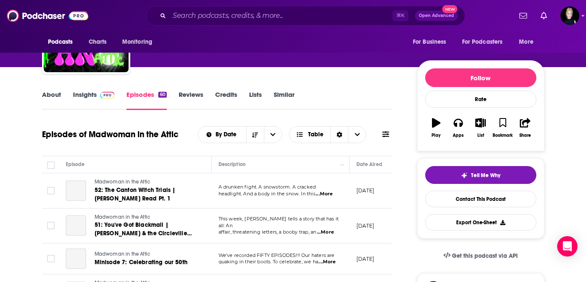
scroll to position [101, 0]
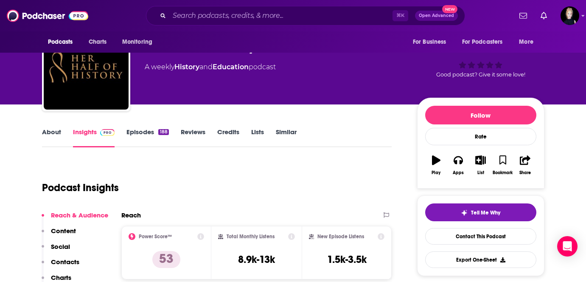
scroll to position [39, 0]
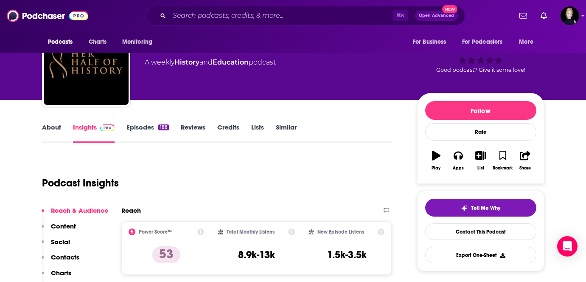
click at [136, 129] on link "Episodes 188" at bounding box center [148, 133] width 42 height 20
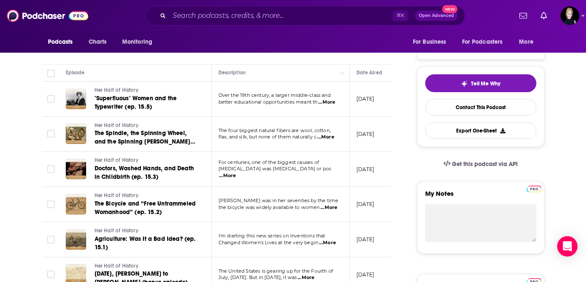
scroll to position [163, 0]
click at [331, 208] on span "...More" at bounding box center [329, 207] width 17 height 7
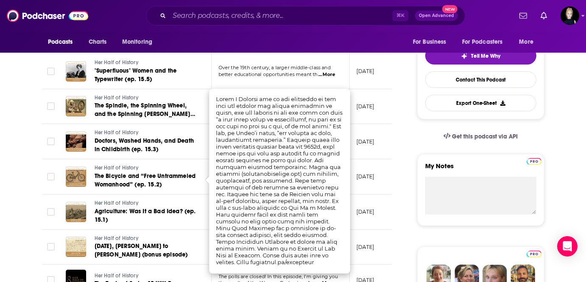
scroll to position [193, 0]
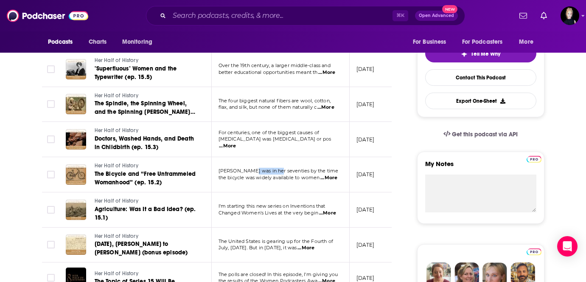
drag, startPoint x: 252, startPoint y: 172, endPoint x: 278, endPoint y: 173, distance: 25.9
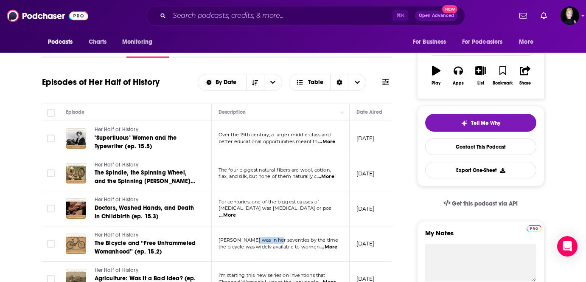
scroll to position [0, 0]
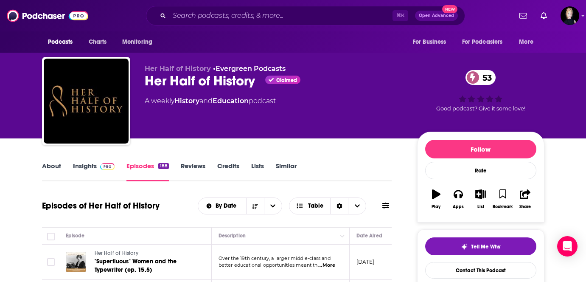
click at [93, 164] on link "Insights" at bounding box center [94, 172] width 42 height 20
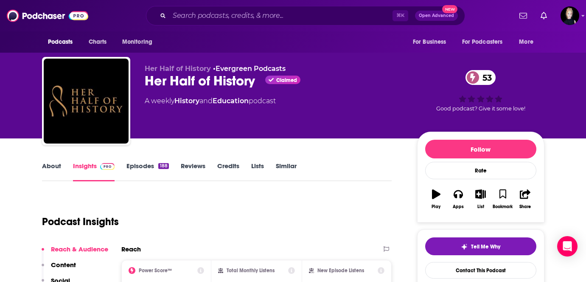
click at [46, 163] on link "About" at bounding box center [51, 172] width 19 height 20
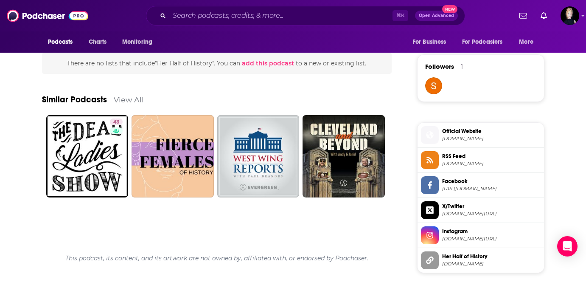
scroll to position [599, 0]
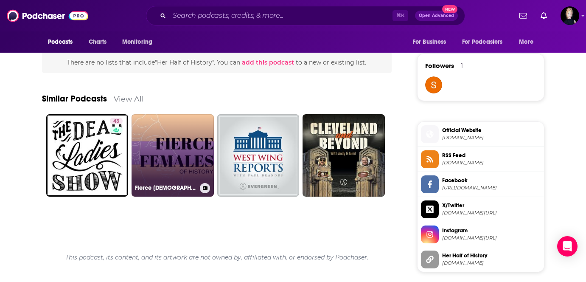
click at [172, 157] on link "Fierce Females of History" at bounding box center [173, 155] width 82 height 82
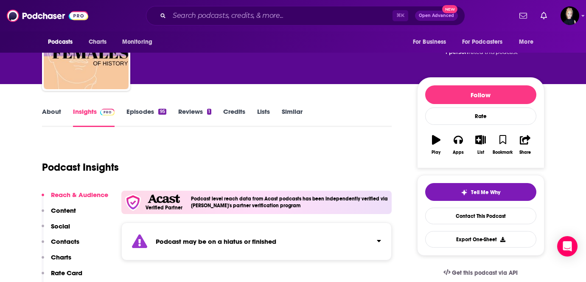
scroll to position [67, 0]
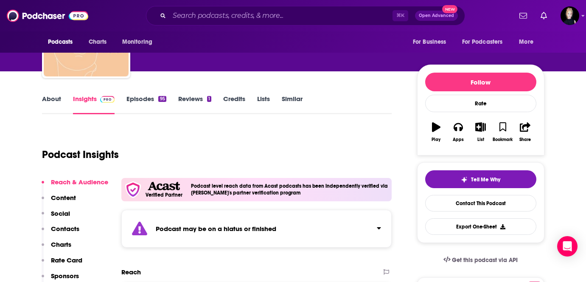
click at [142, 107] on link "Episodes 95" at bounding box center [146, 105] width 39 height 20
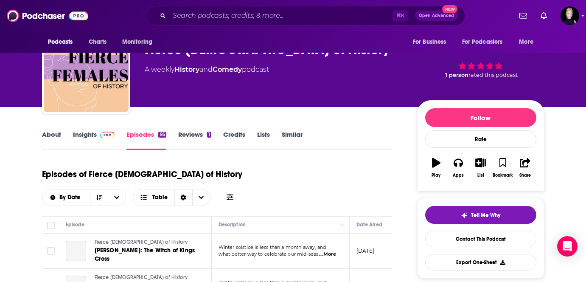
scroll to position [108, 0]
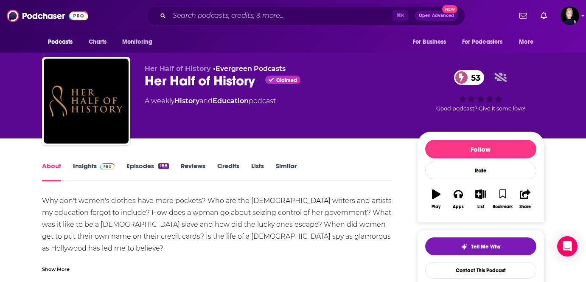
click at [79, 166] on link "Insights" at bounding box center [94, 172] width 42 height 20
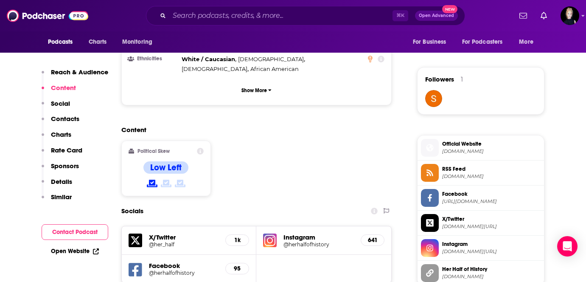
scroll to position [593, 0]
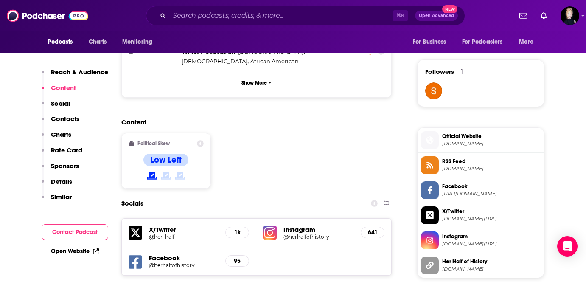
click at [285, 225] on h5 "Instagram" at bounding box center [319, 229] width 70 height 8
click at [292, 225] on h5 "Instagram" at bounding box center [319, 229] width 70 height 8
click at [270, 226] on img at bounding box center [270, 233] width 14 height 14
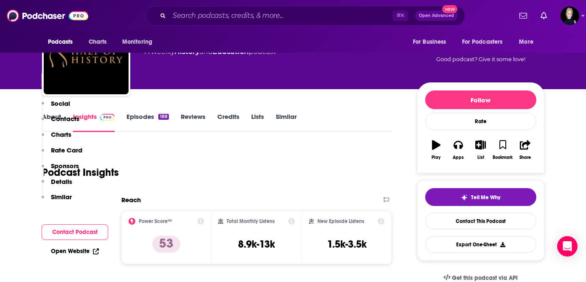
scroll to position [0, 0]
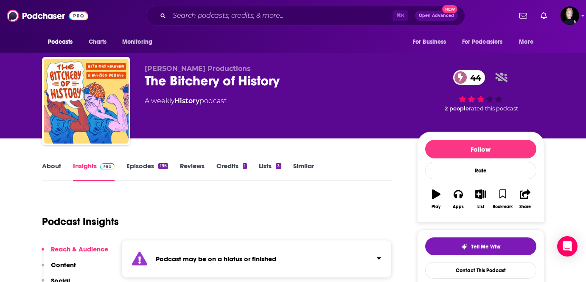
click at [135, 163] on link "Episodes 195" at bounding box center [147, 172] width 41 height 20
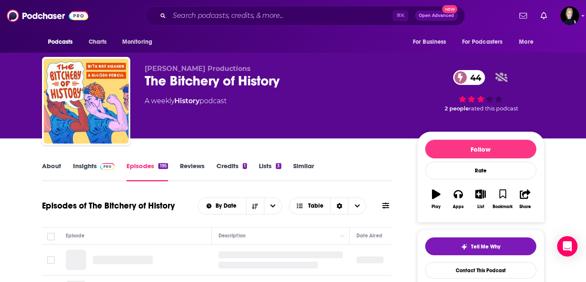
click at [97, 167] on span at bounding box center [106, 166] width 18 height 8
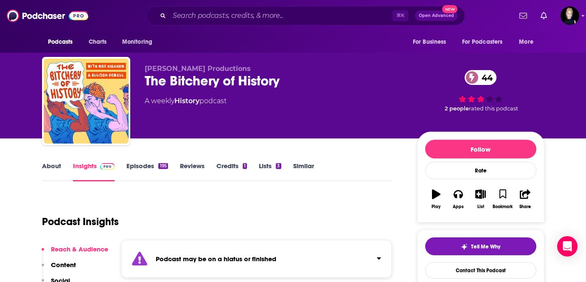
click at [154, 164] on link "Episodes 195" at bounding box center [147, 172] width 41 height 20
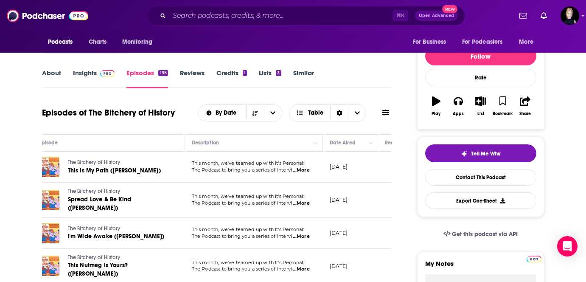
scroll to position [0, 26]
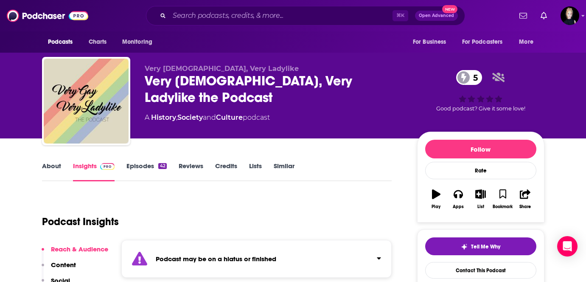
click at [137, 168] on link "Episodes 42" at bounding box center [147, 172] width 40 height 20
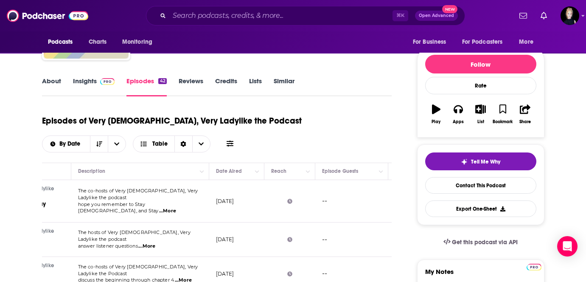
scroll to position [0, 146]
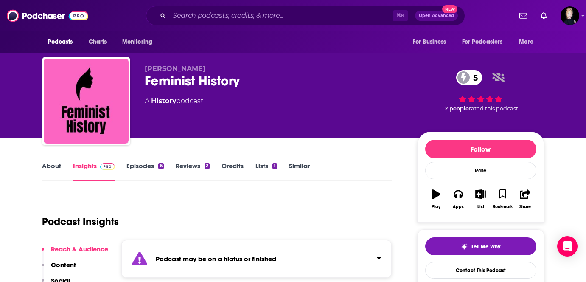
click at [153, 172] on link "Episodes 6" at bounding box center [145, 172] width 37 height 20
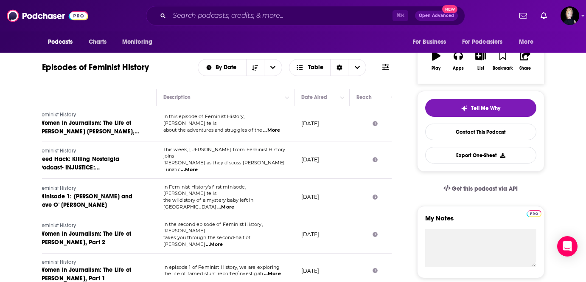
scroll to position [0, 73]
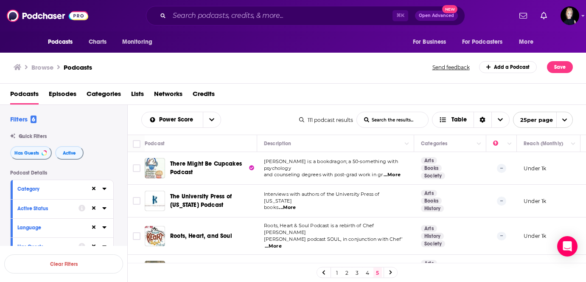
scroll to position [251, 2]
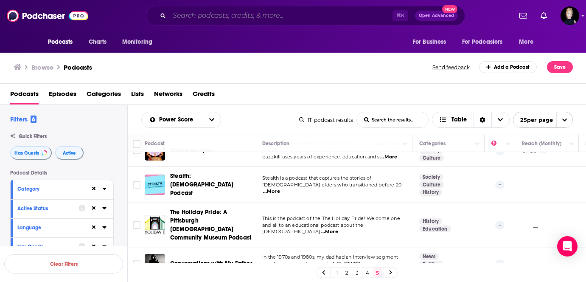
click at [194, 17] on input "Search podcasts, credits, & more..." at bounding box center [280, 16] width 223 height 14
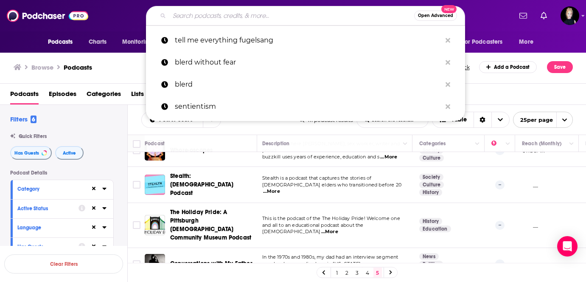
paste input "[DEMOGRAPHIC_DATA] as Fact"
type input "[DEMOGRAPHIC_DATA] as Fact"
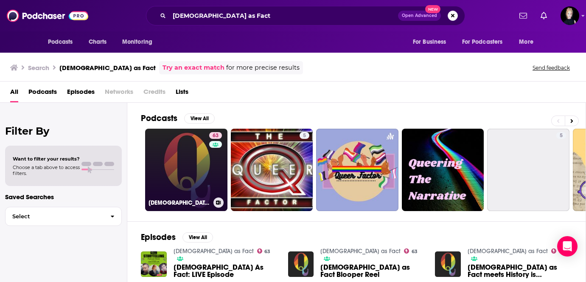
click at [192, 174] on link "63 [DEMOGRAPHIC_DATA] as Fact" at bounding box center [186, 170] width 82 height 82
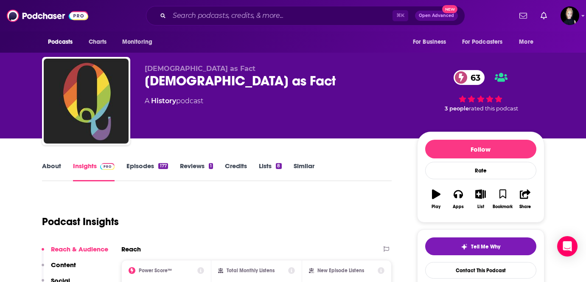
click at [132, 164] on link "Episodes 177" at bounding box center [147, 172] width 41 height 20
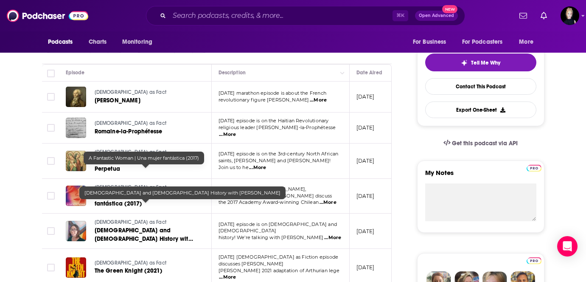
scroll to position [234, 0]
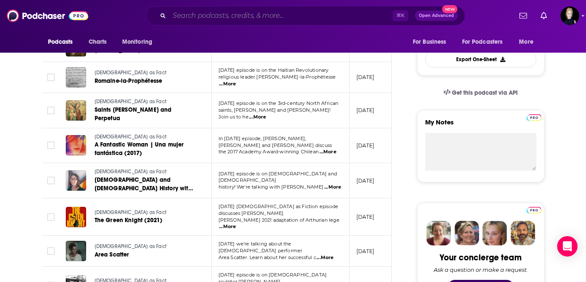
click at [227, 12] on input "Search podcasts, credits, & more..." at bounding box center [280, 16] width 223 height 14
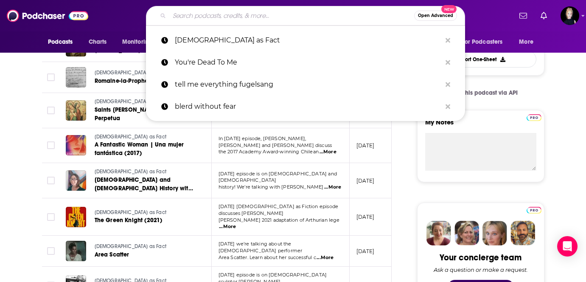
paste input "People Hidden in History"
type input "People Hidden in History"
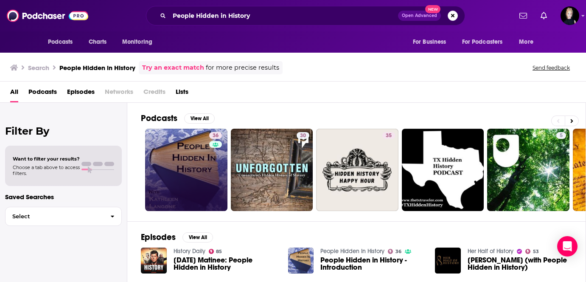
click at [186, 163] on link "36" at bounding box center [186, 170] width 82 height 82
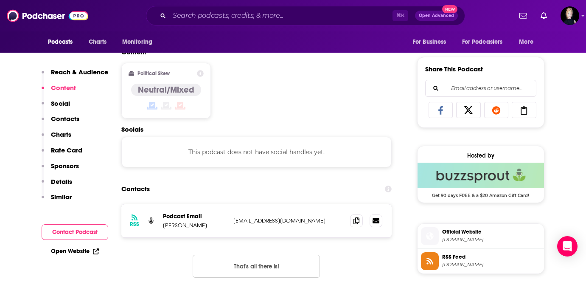
scroll to position [521, 0]
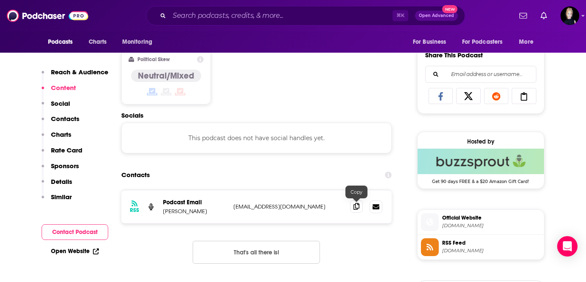
click at [358, 210] on icon at bounding box center [357, 206] width 6 height 7
drag, startPoint x: 162, startPoint y: 212, endPoint x: 185, endPoint y: 212, distance: 22.5
click at [185, 212] on div "RSS Podcast Email [PERSON_NAME] [EMAIL_ADDRESS][DOMAIN_NAME] [EMAIL_ADDRESS][DO…" at bounding box center [256, 206] width 271 height 33
copy p "[PERSON_NAME]"
